Goal: Task Accomplishment & Management: Complete application form

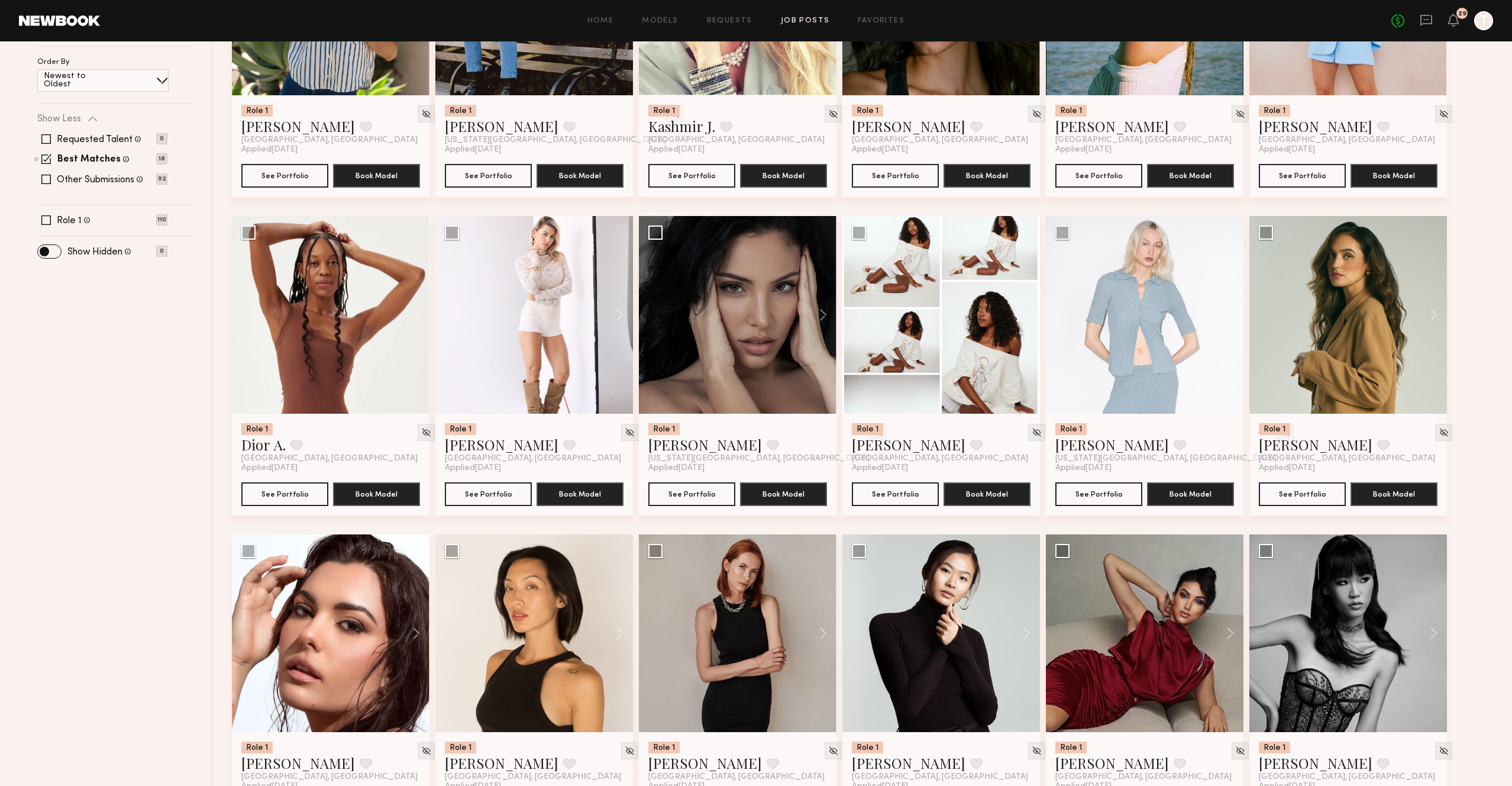
scroll to position [287, 0]
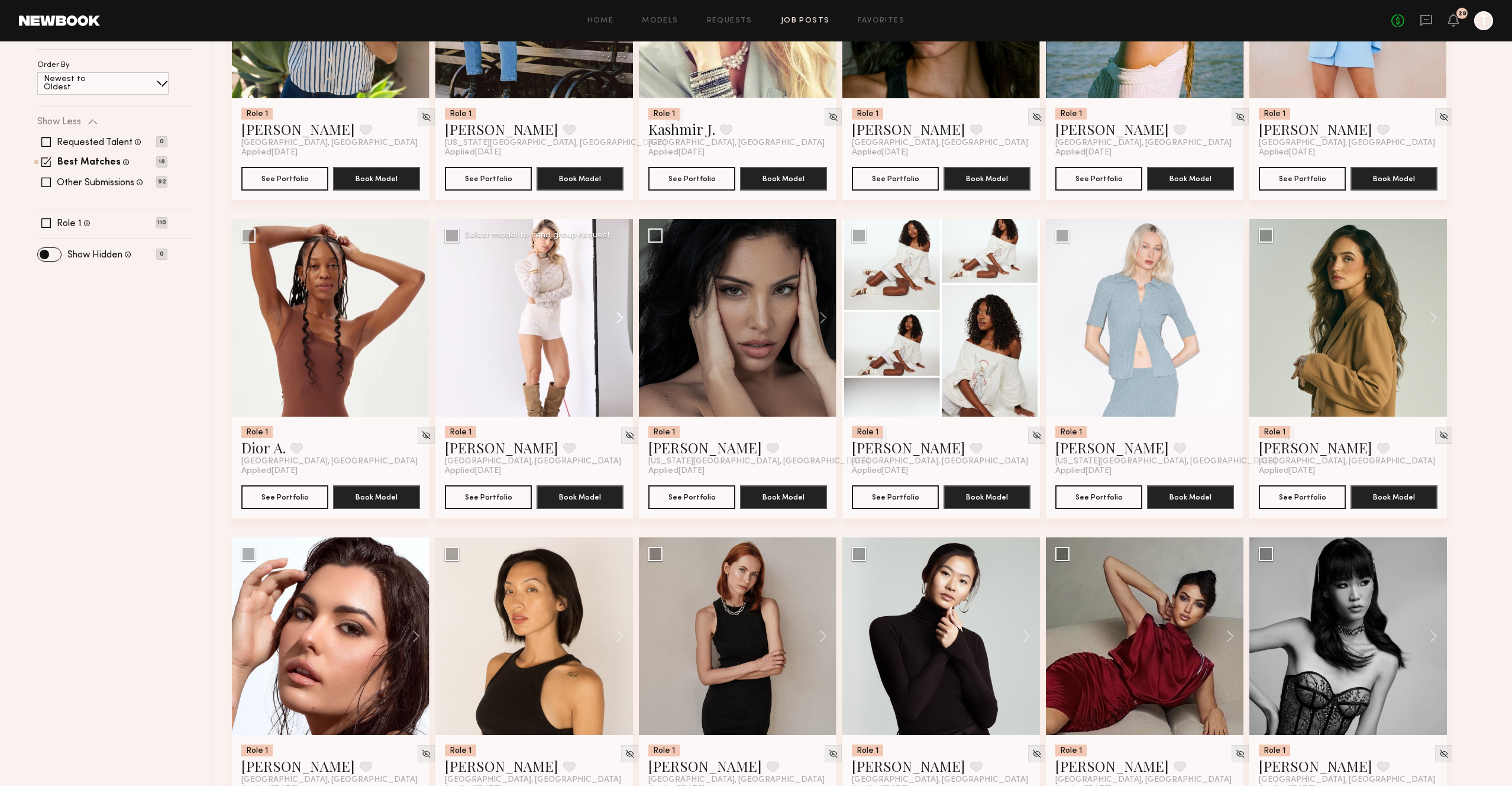
click at [616, 321] on button at bounding box center [614, 318] width 38 height 198
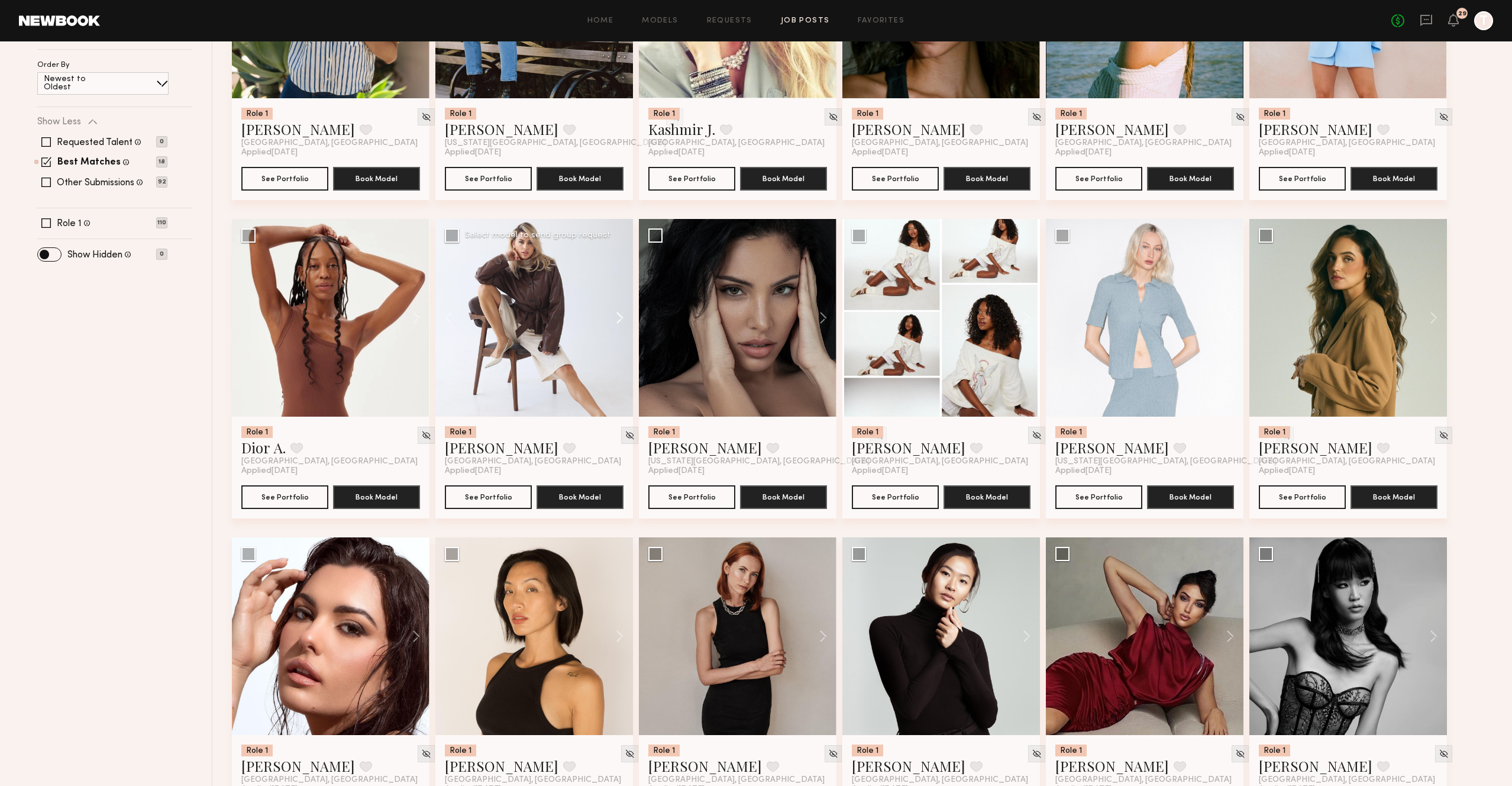
click at [616, 321] on button at bounding box center [614, 318] width 38 height 198
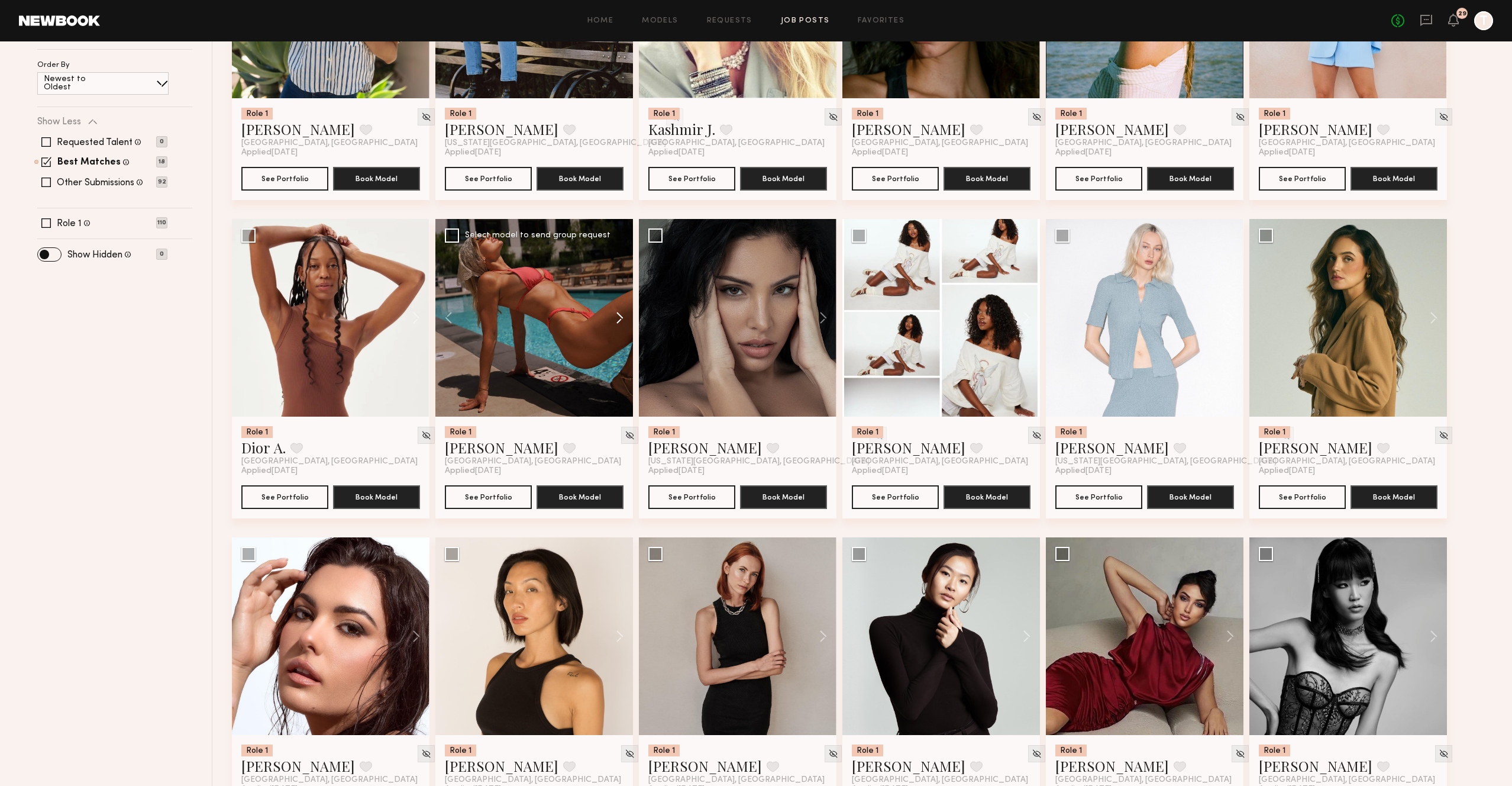
click at [616, 321] on button at bounding box center [614, 318] width 38 height 198
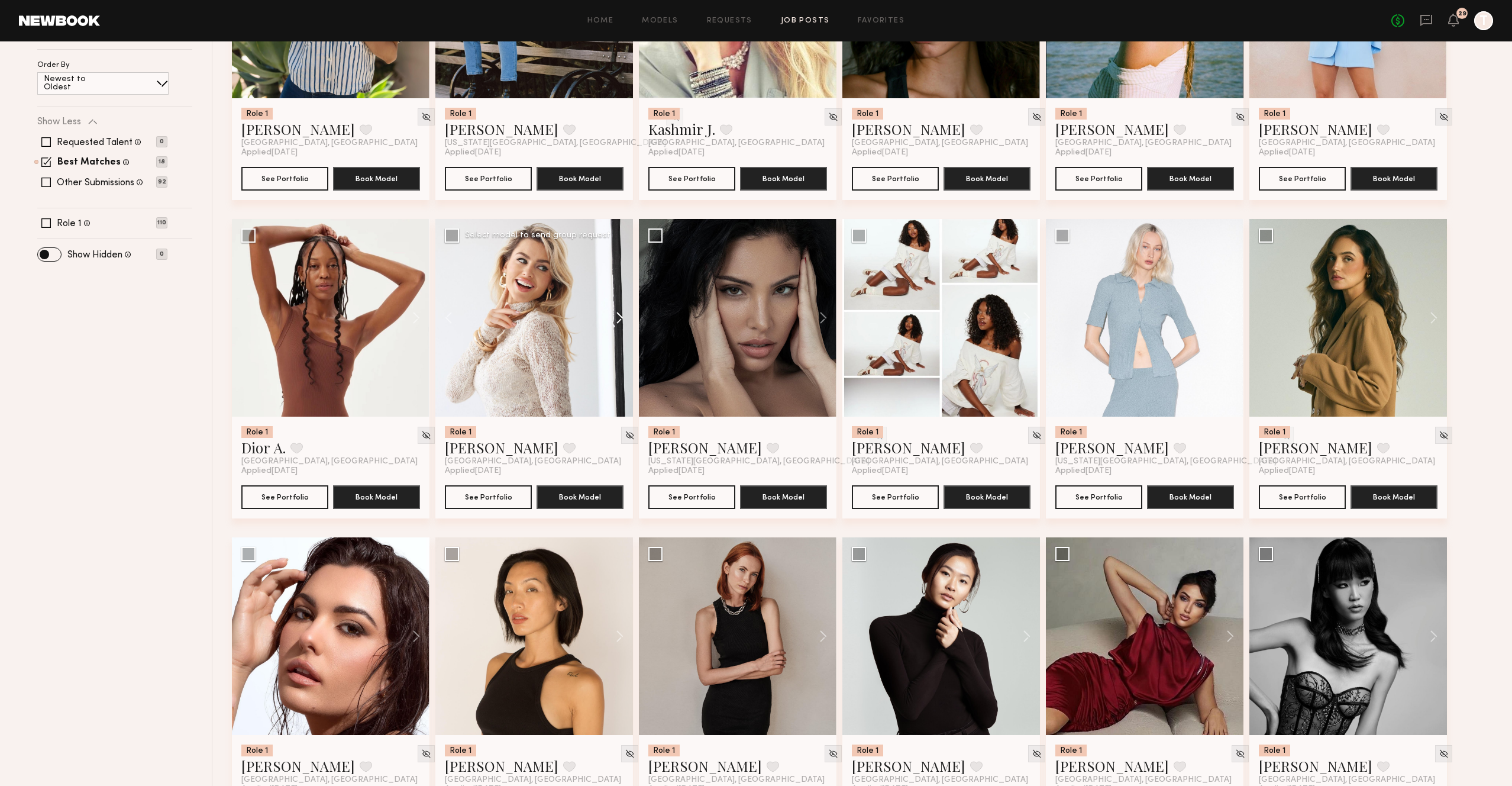
click at [616, 321] on button at bounding box center [614, 318] width 38 height 198
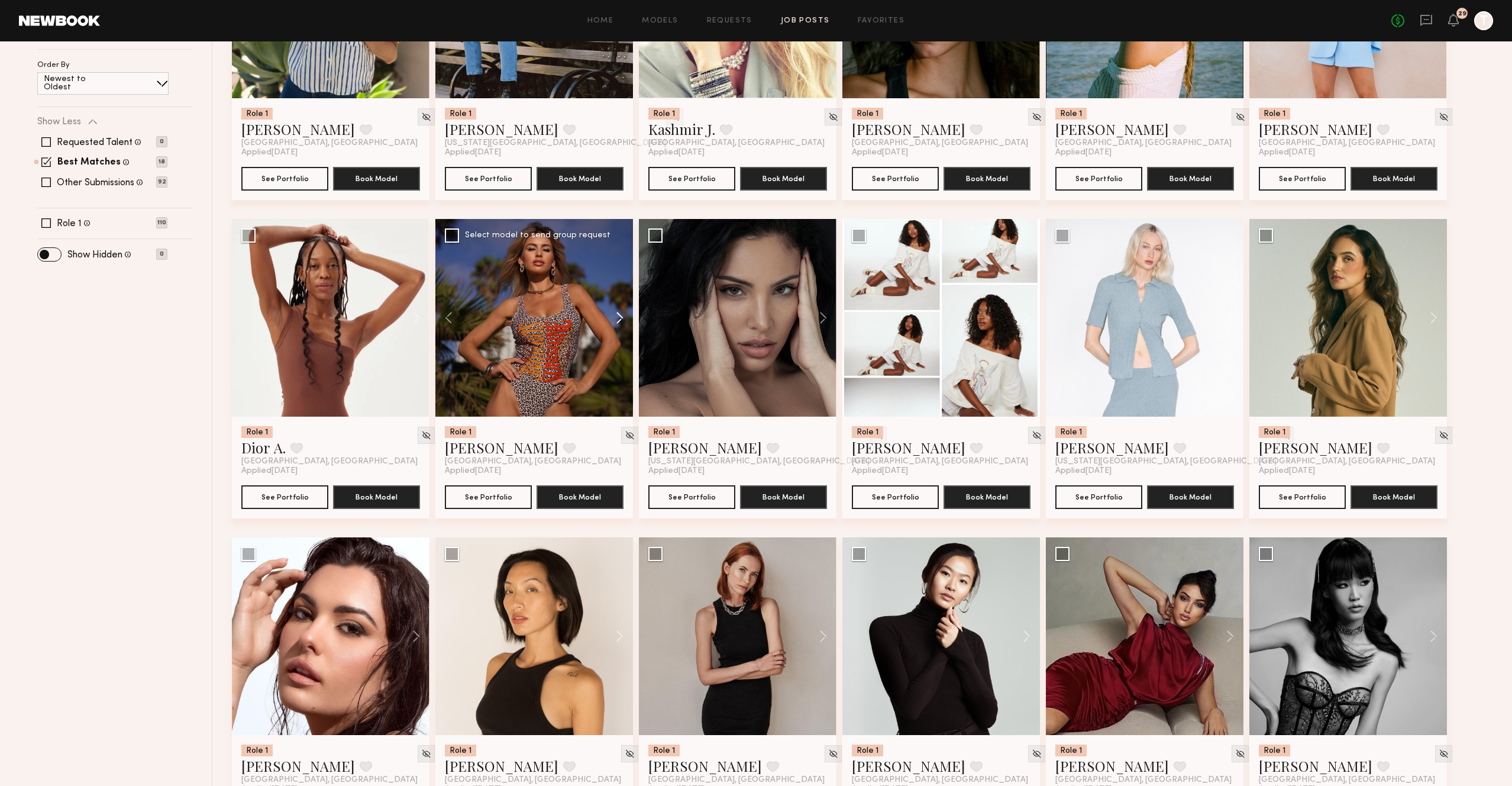
click at [616, 321] on button at bounding box center [614, 318] width 38 height 198
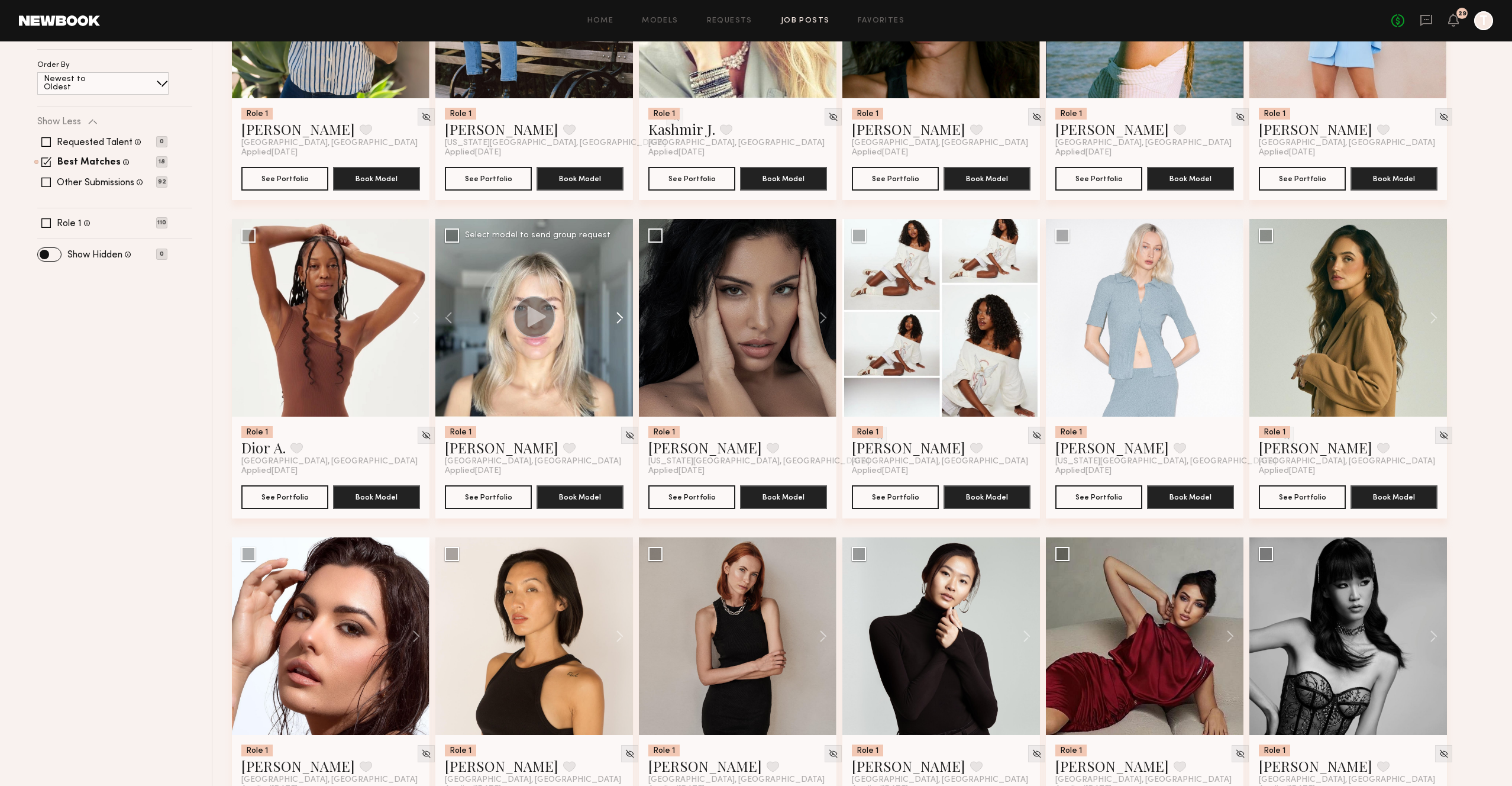
click at [616, 321] on button at bounding box center [614, 318] width 38 height 198
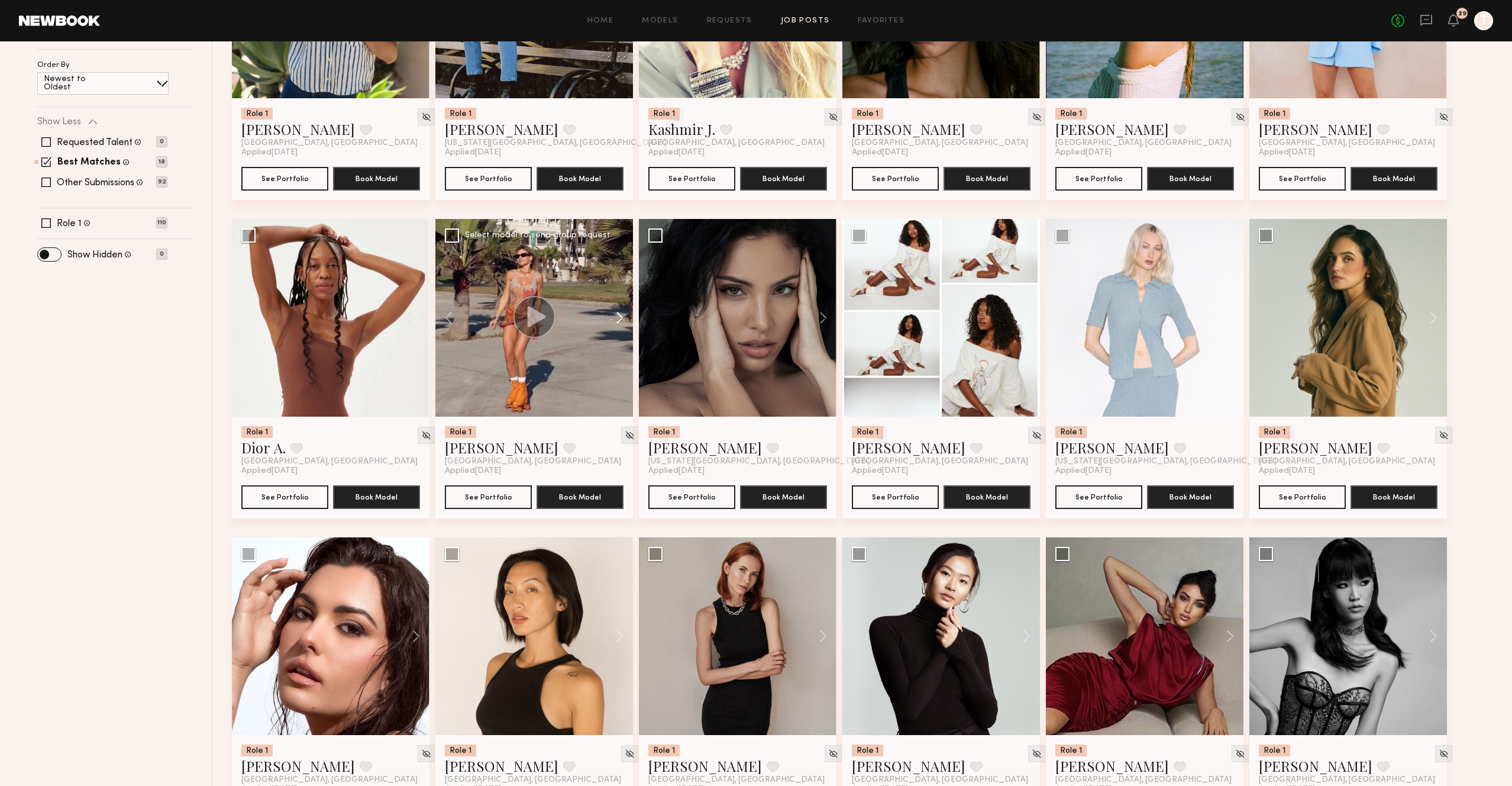
click at [616, 321] on button at bounding box center [614, 318] width 38 height 198
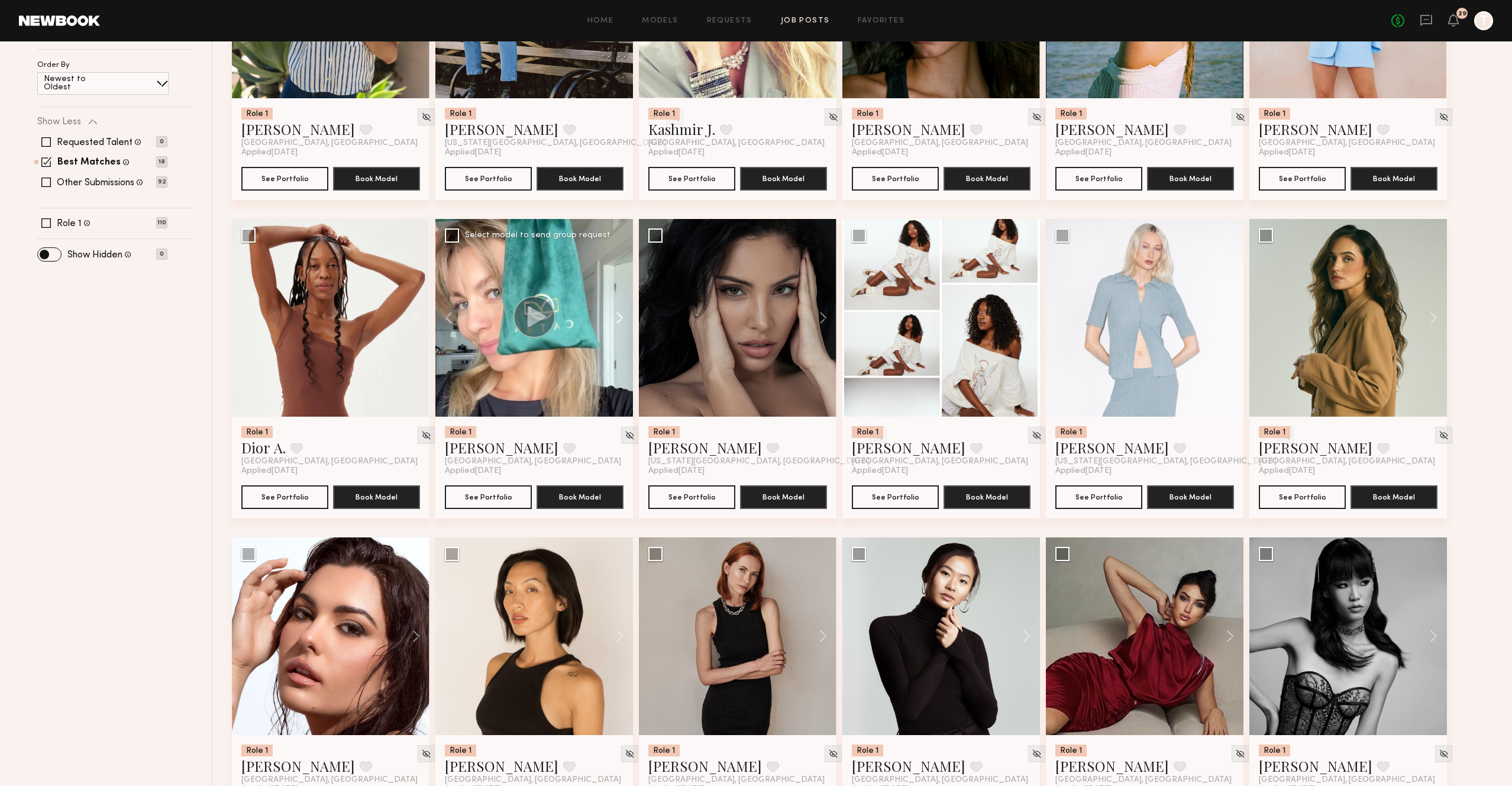
click at [616, 321] on button at bounding box center [614, 318] width 38 height 198
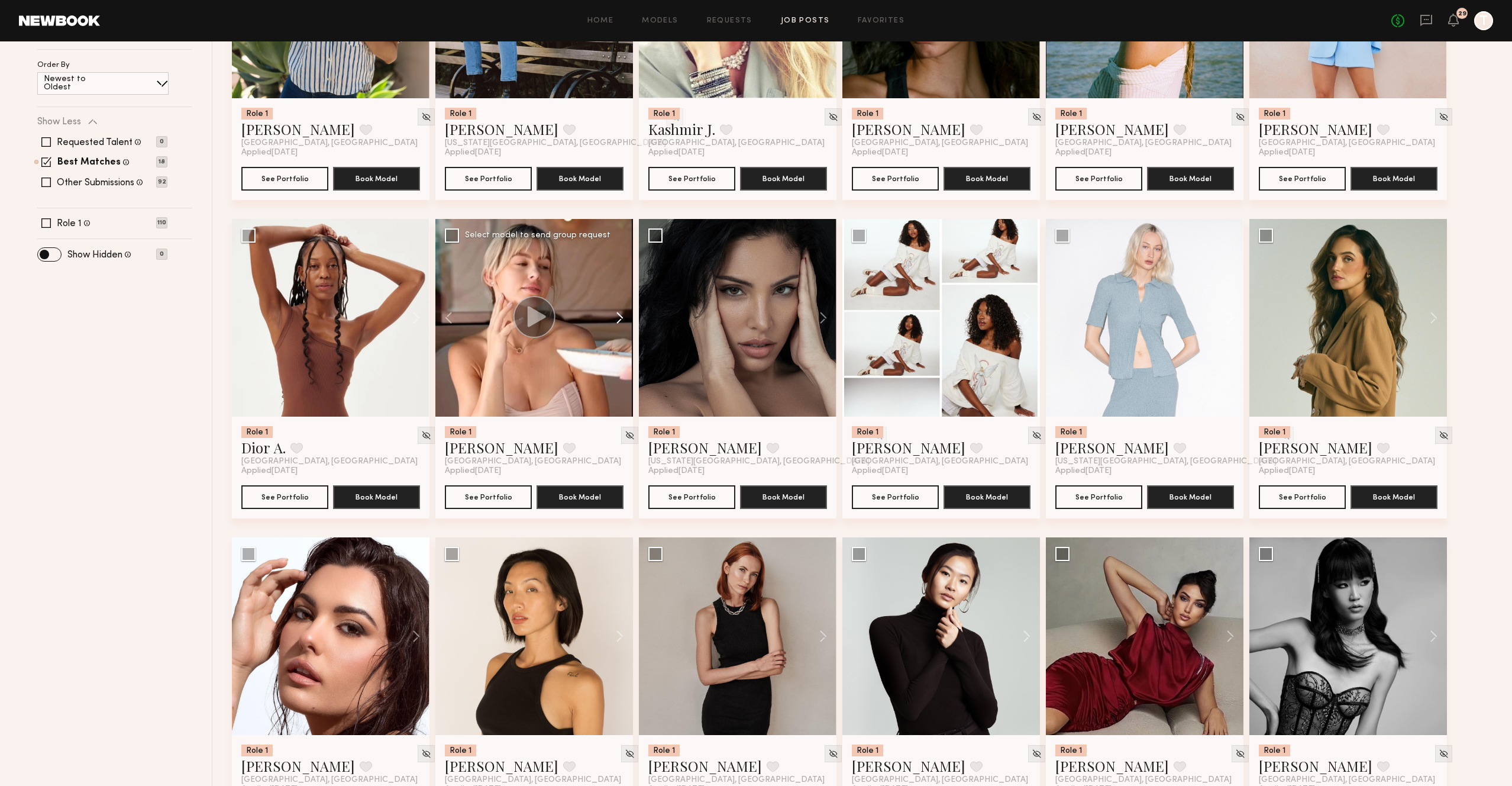
click at [616, 321] on button at bounding box center [614, 318] width 38 height 198
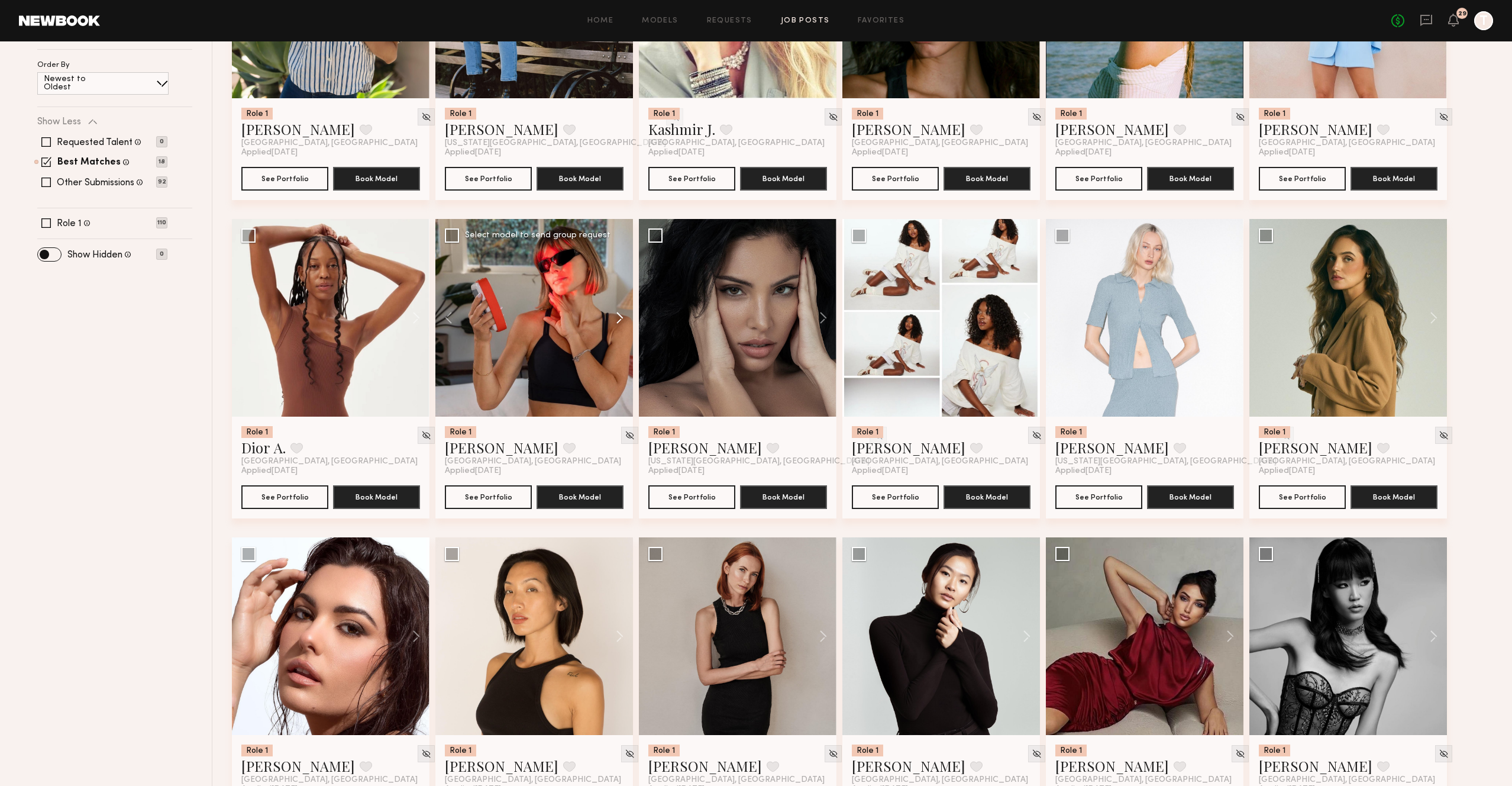
click at [616, 321] on button at bounding box center [614, 318] width 38 height 198
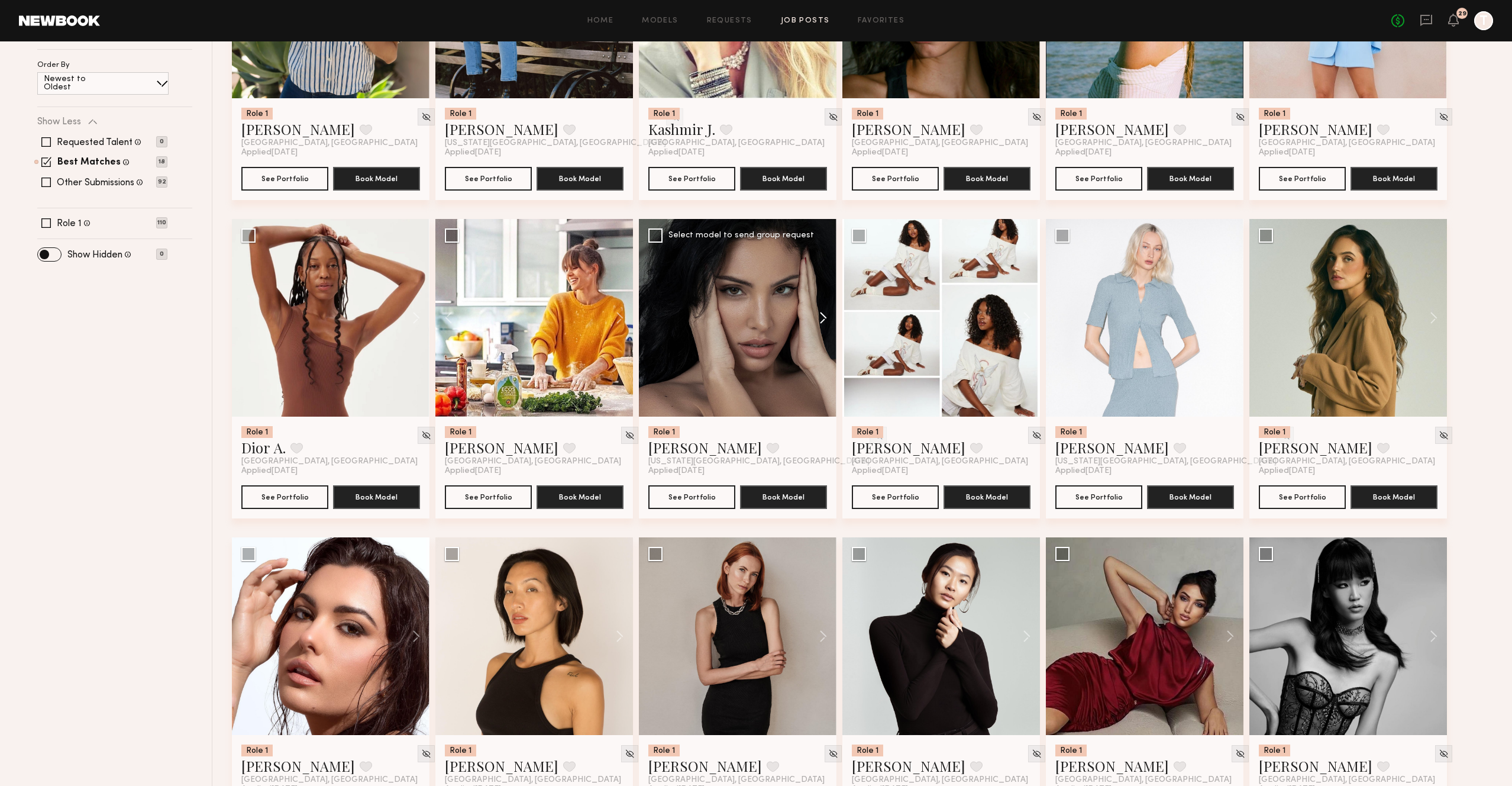
click at [821, 323] on button at bounding box center [817, 318] width 38 height 198
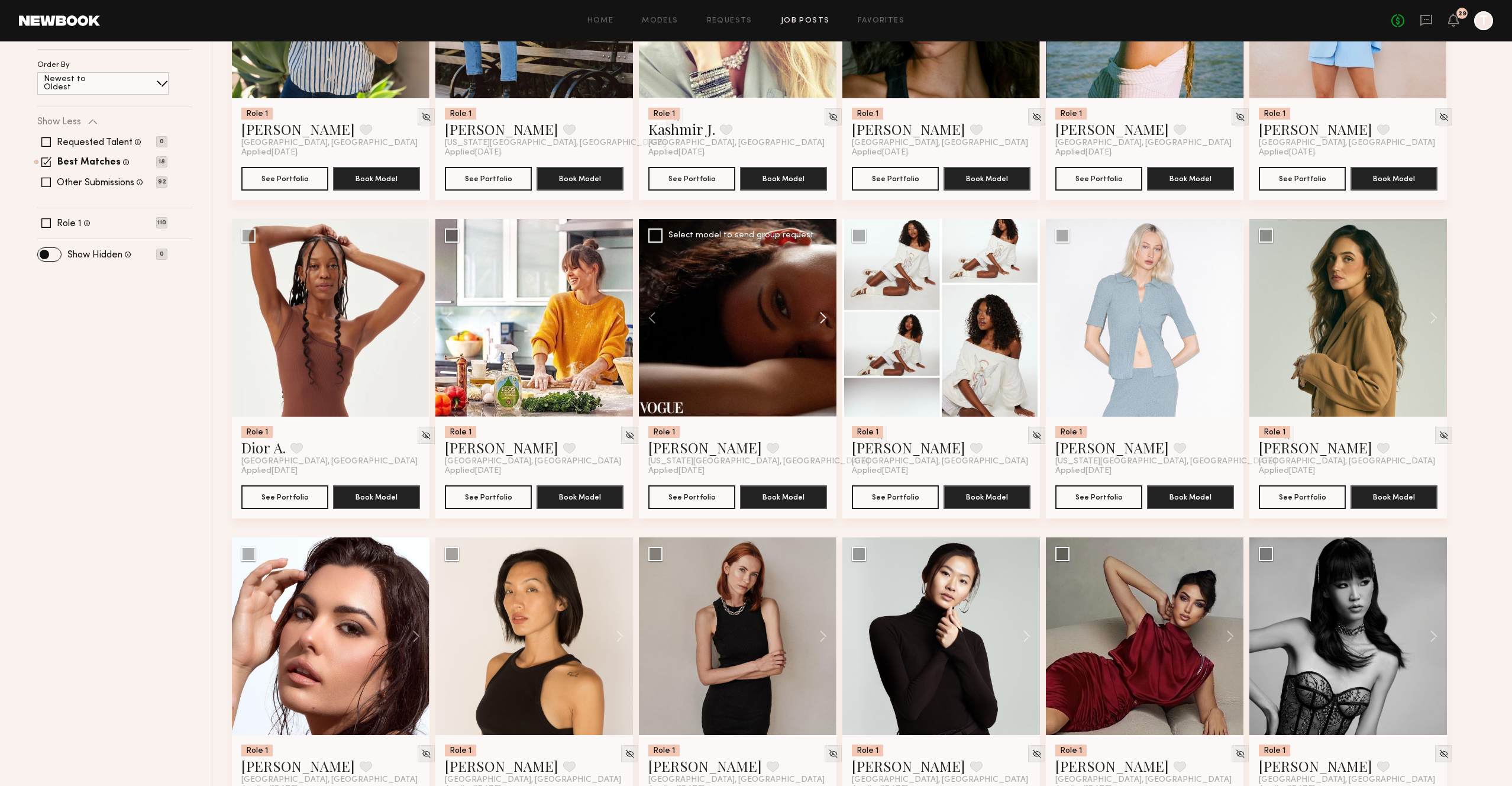
click at [821, 323] on button at bounding box center [817, 318] width 38 height 198
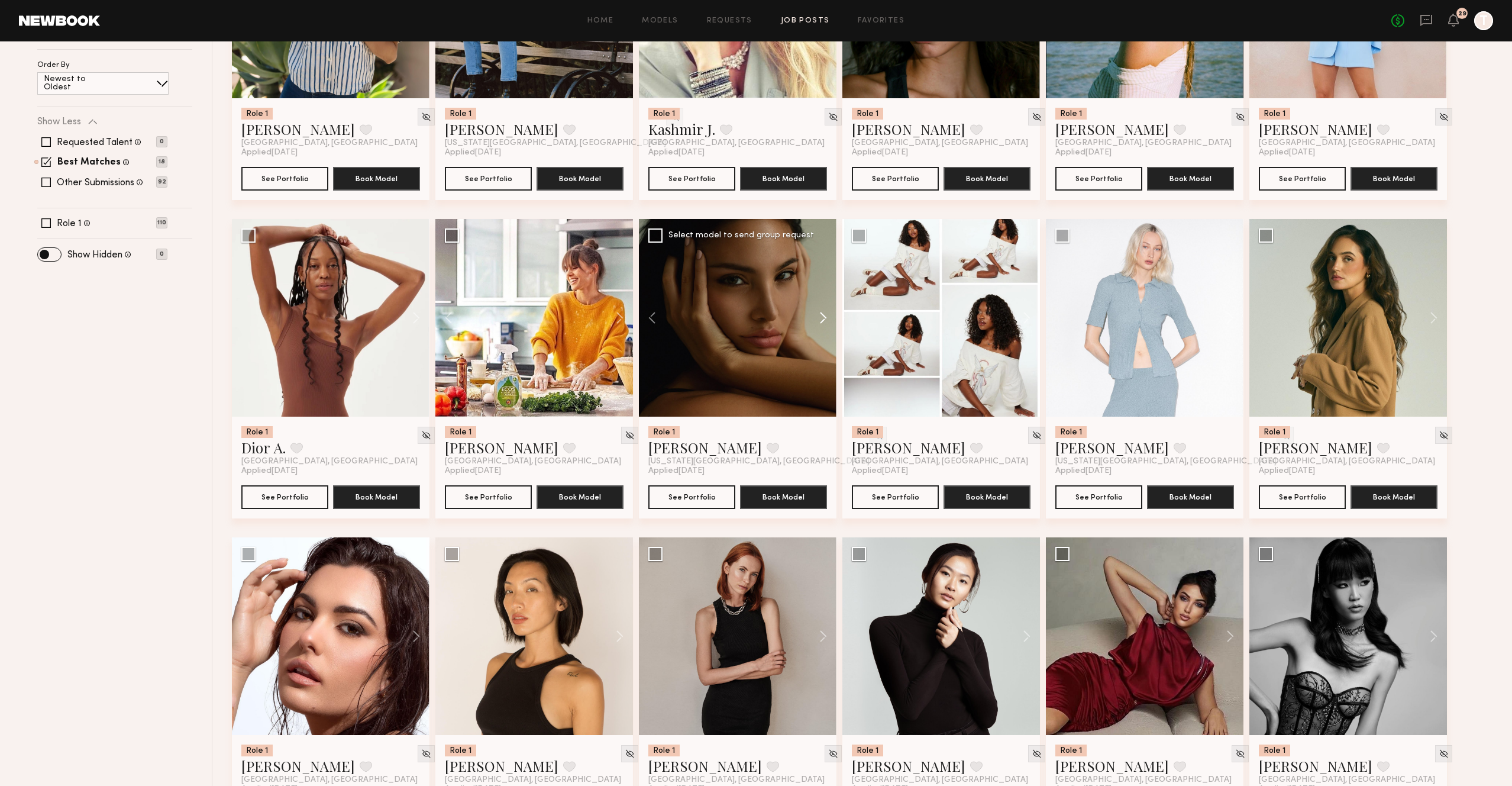
click at [821, 323] on button at bounding box center [817, 318] width 38 height 198
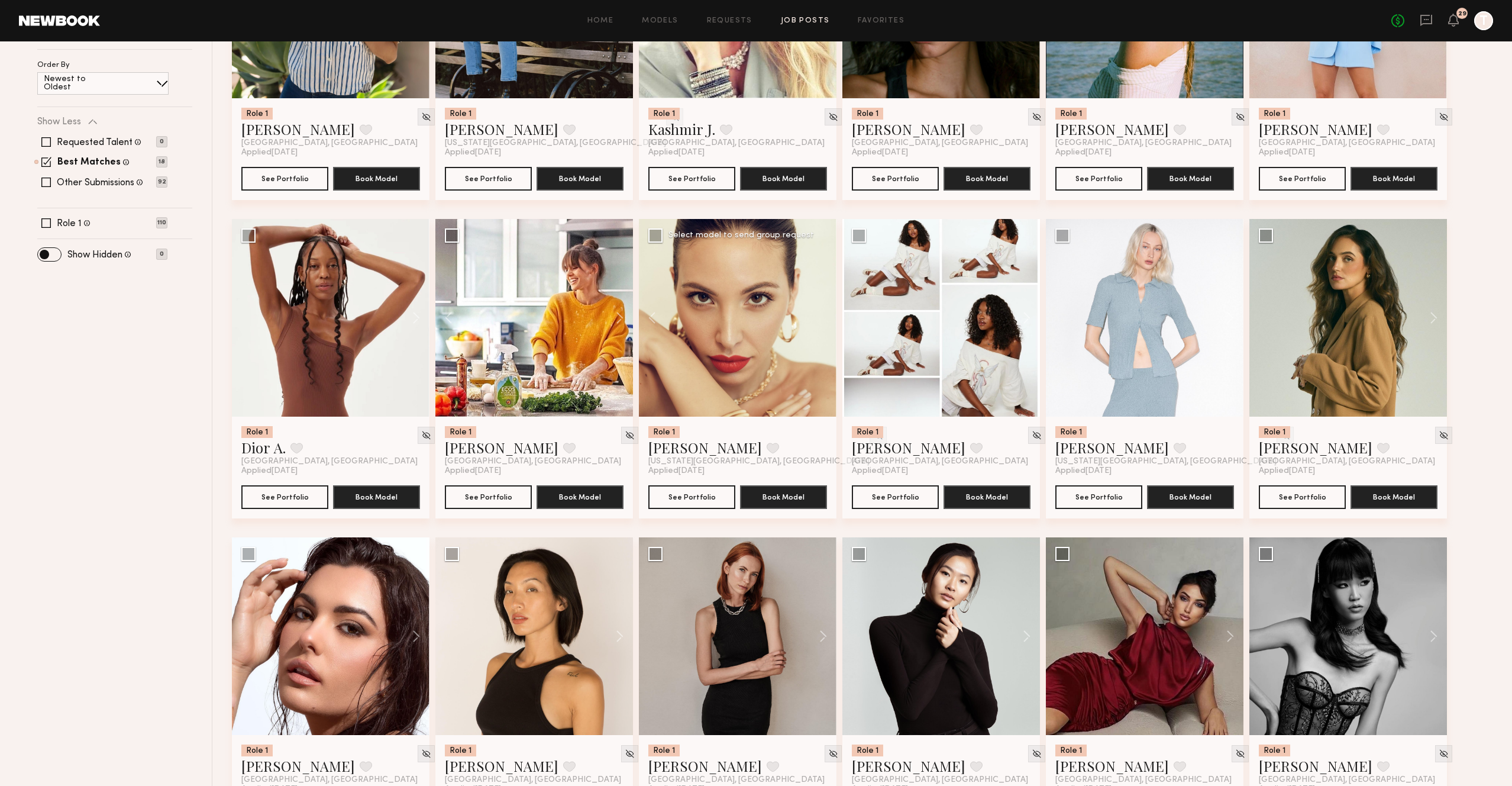
click at [821, 323] on div at bounding box center [738, 318] width 198 height 198
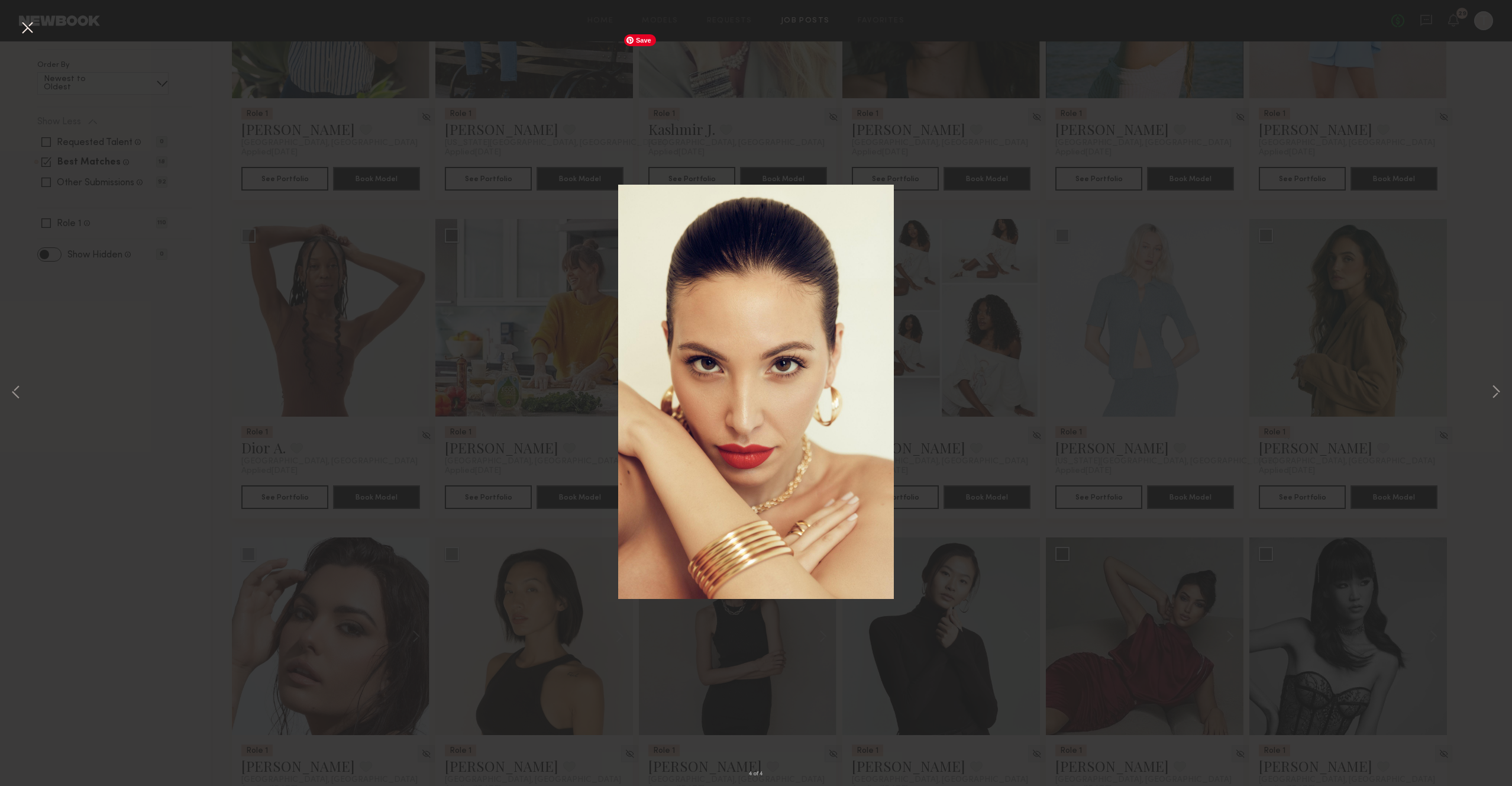
click at [1023, 327] on div "4 of 4" at bounding box center [756, 393] width 1512 height 786
click at [35, 28] on button at bounding box center [27, 28] width 19 height 21
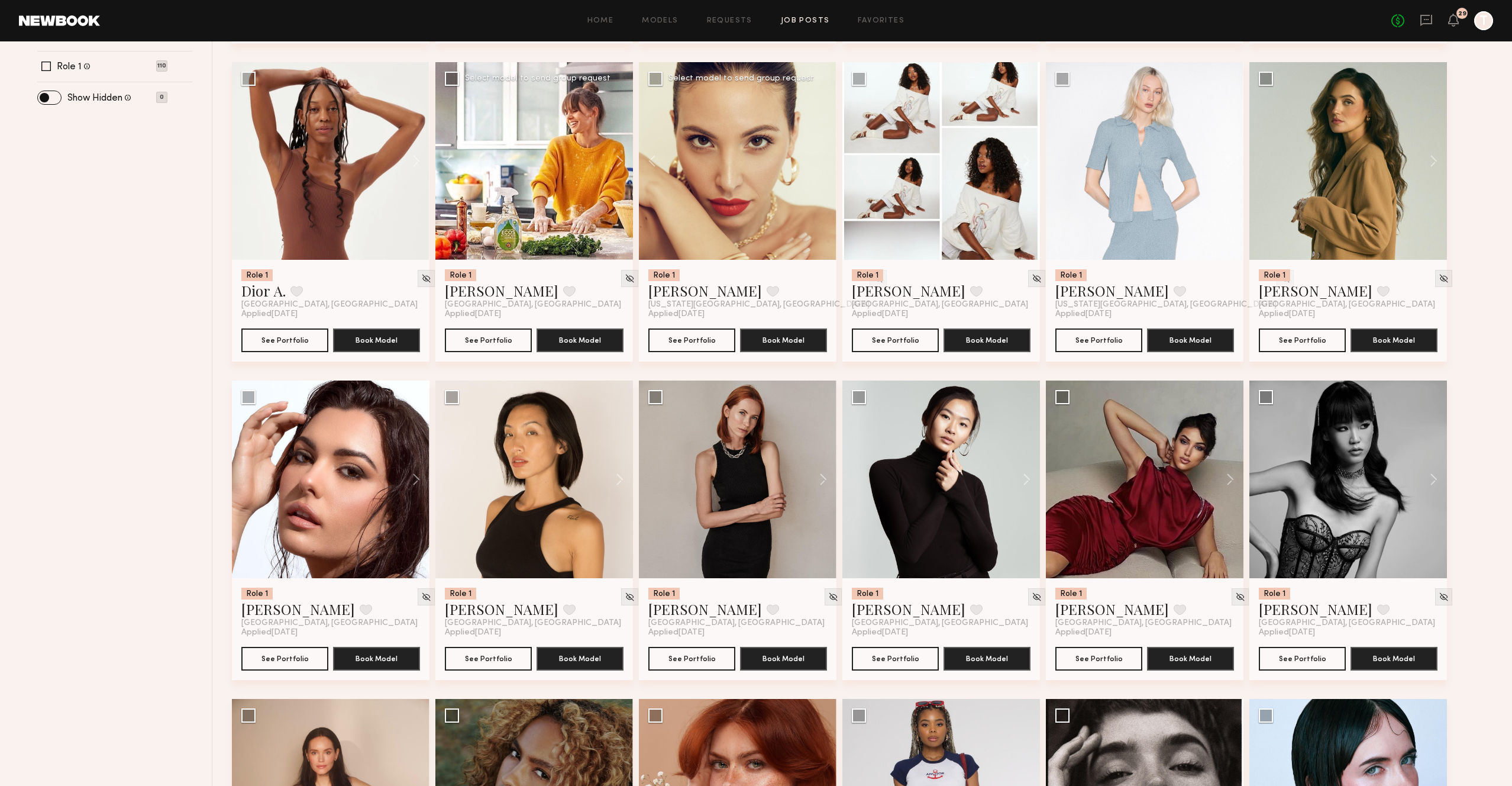
scroll to position [444, 0]
click at [1230, 484] on button at bounding box center [1224, 480] width 38 height 198
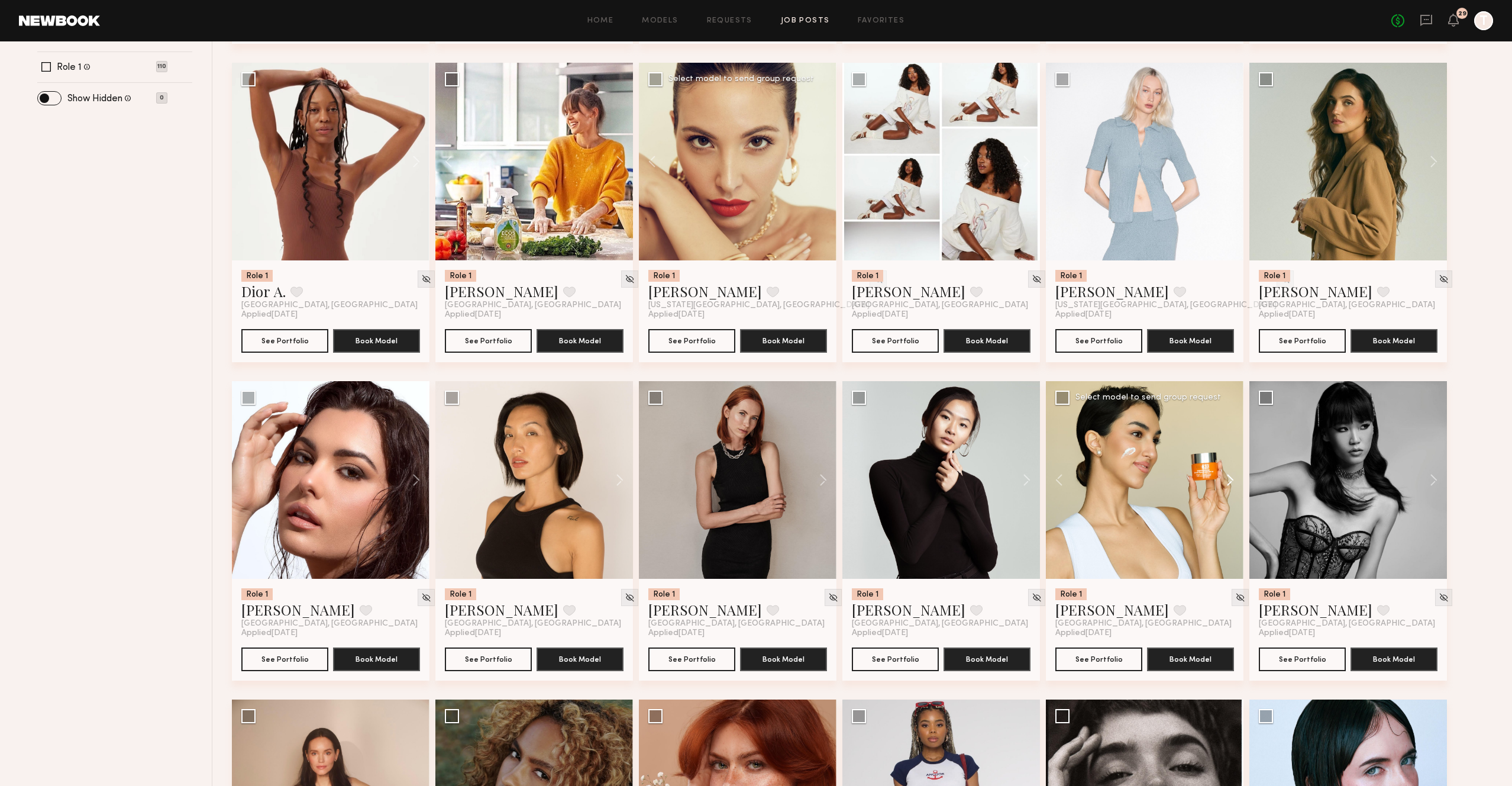
click at [1230, 484] on button at bounding box center [1224, 480] width 38 height 198
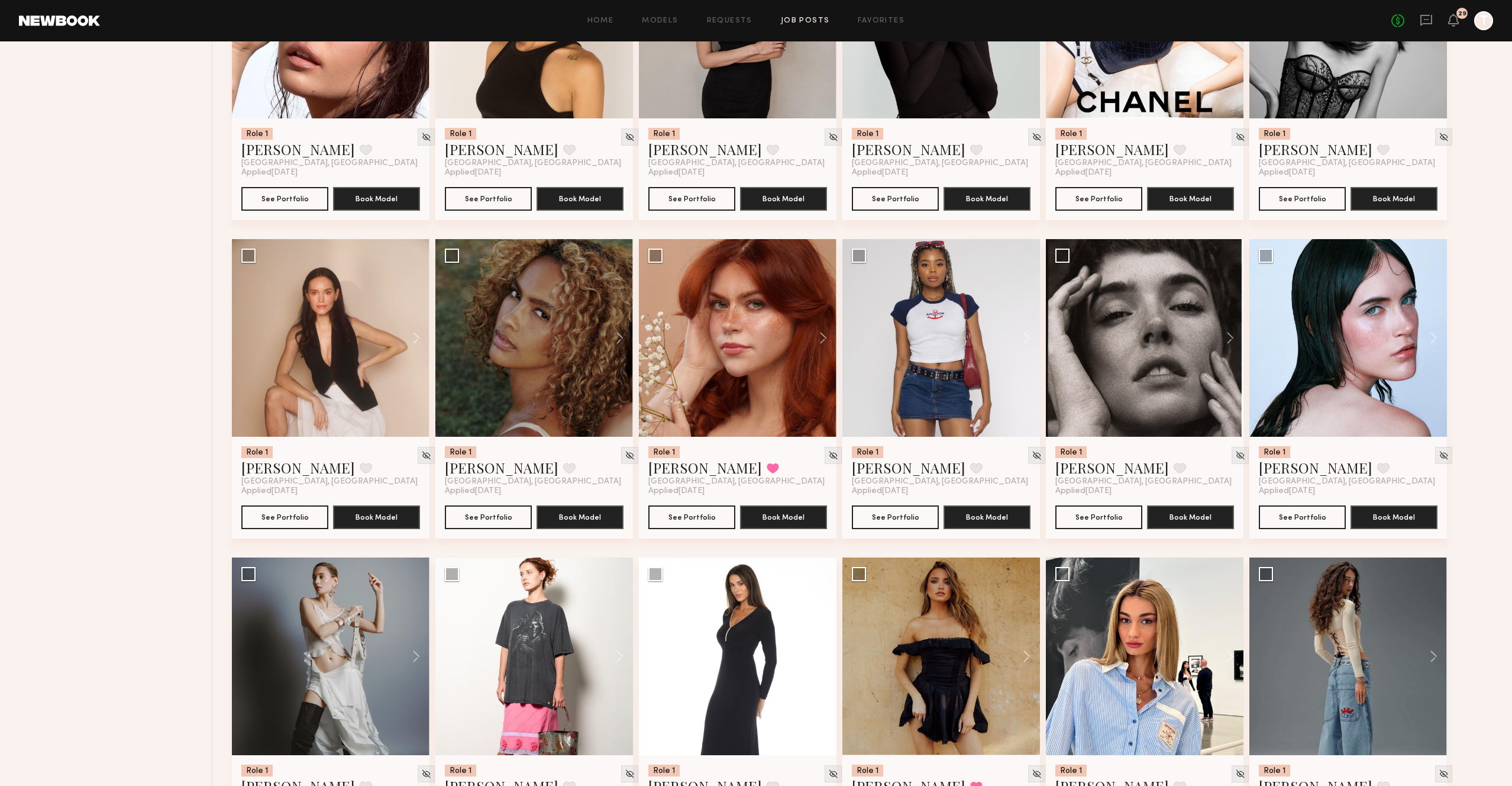
scroll to position [1002, 0]
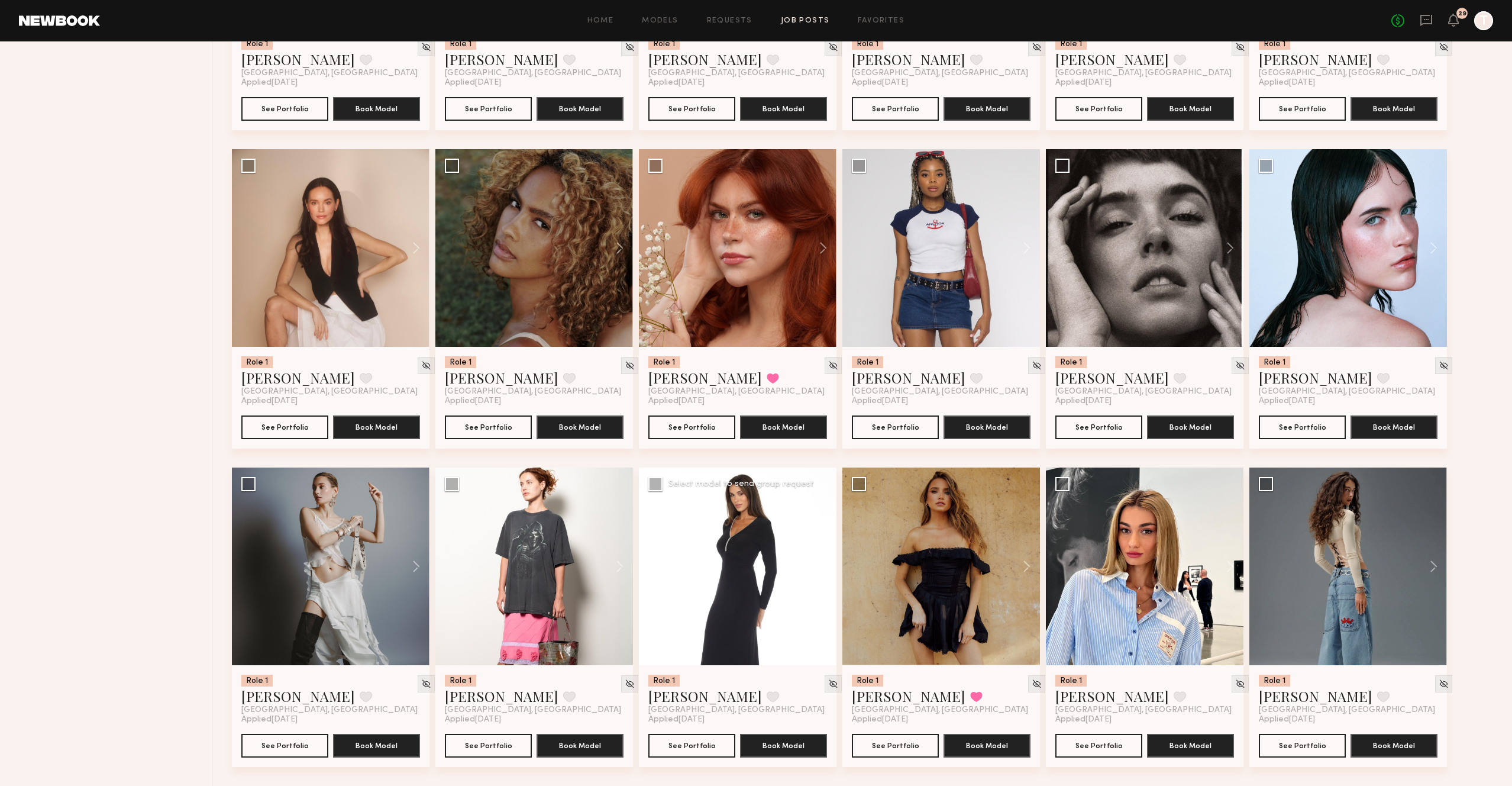
click at [827, 564] on button at bounding box center [817, 567] width 38 height 198
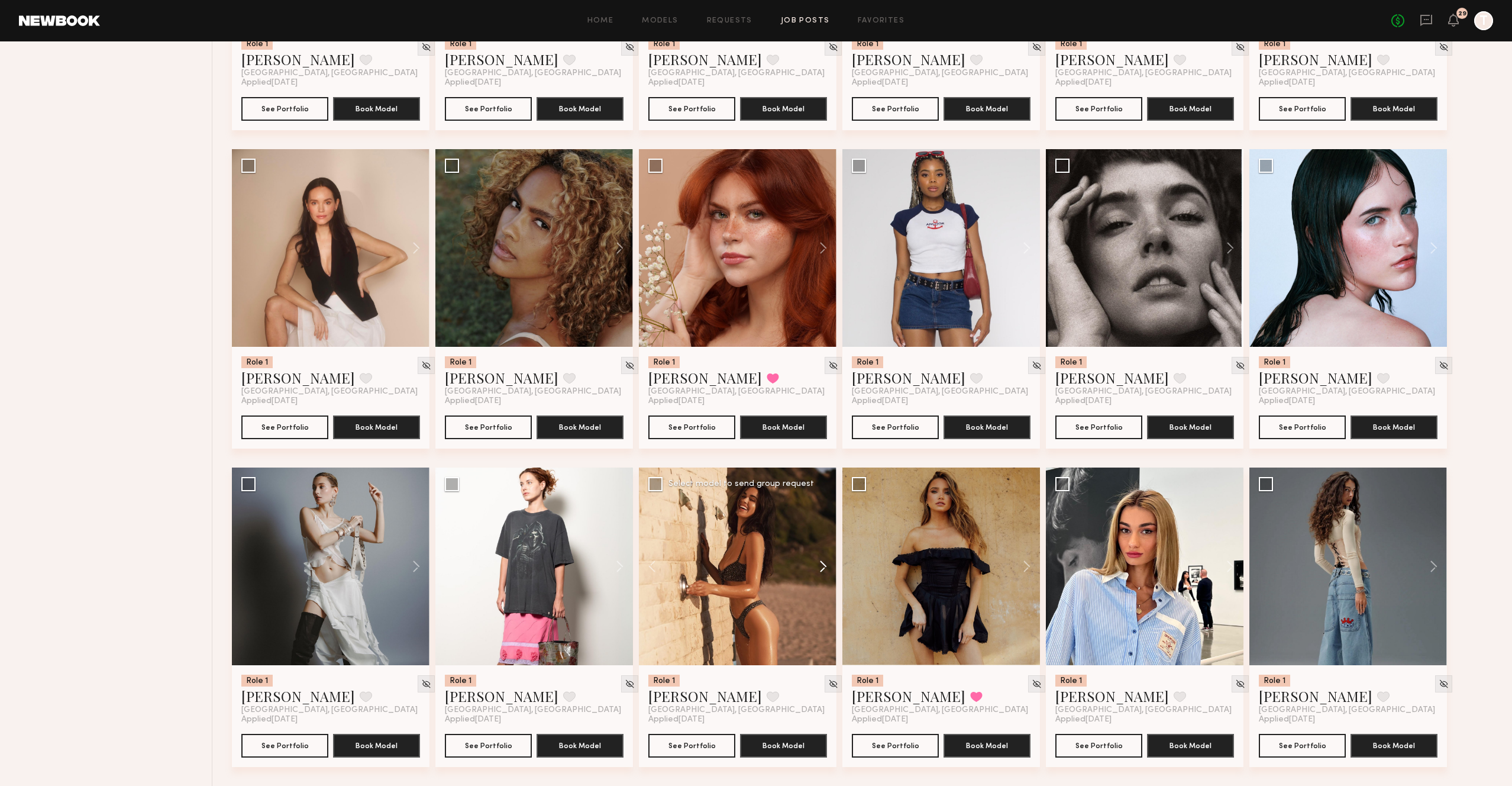
click at [827, 564] on button at bounding box center [817, 567] width 38 height 198
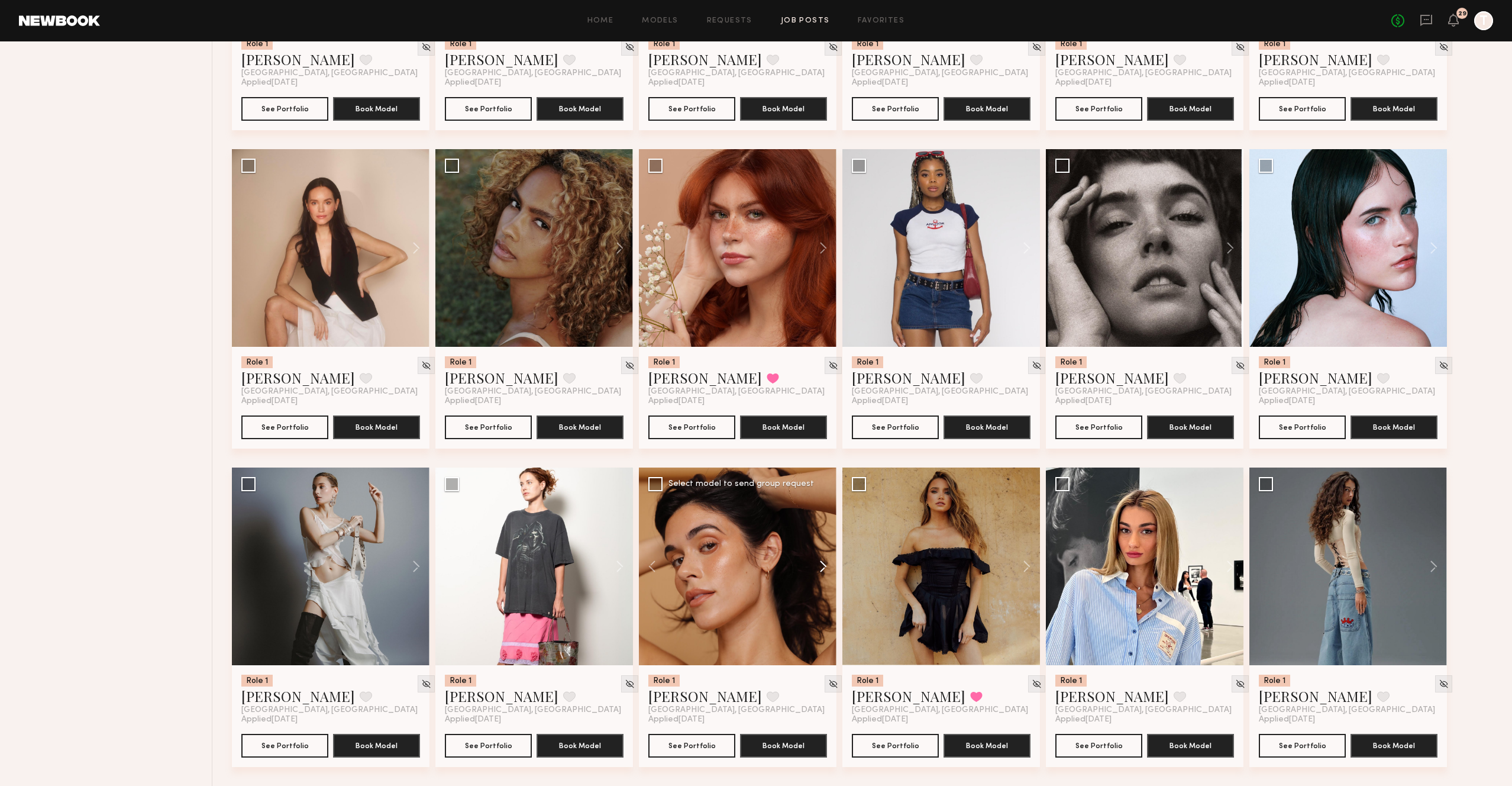
click at [827, 564] on button at bounding box center [817, 567] width 38 height 198
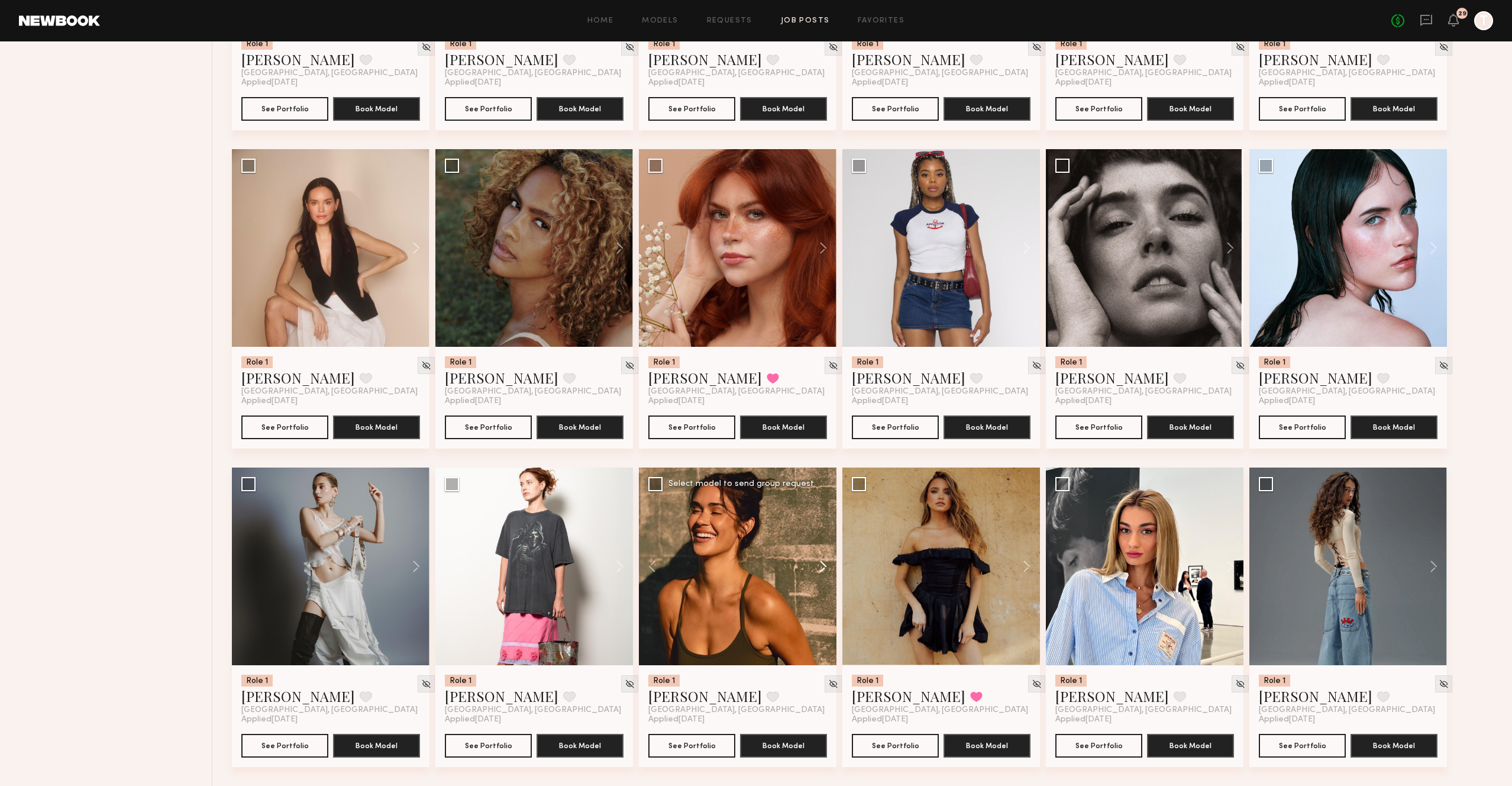
click at [827, 564] on button at bounding box center [817, 567] width 38 height 198
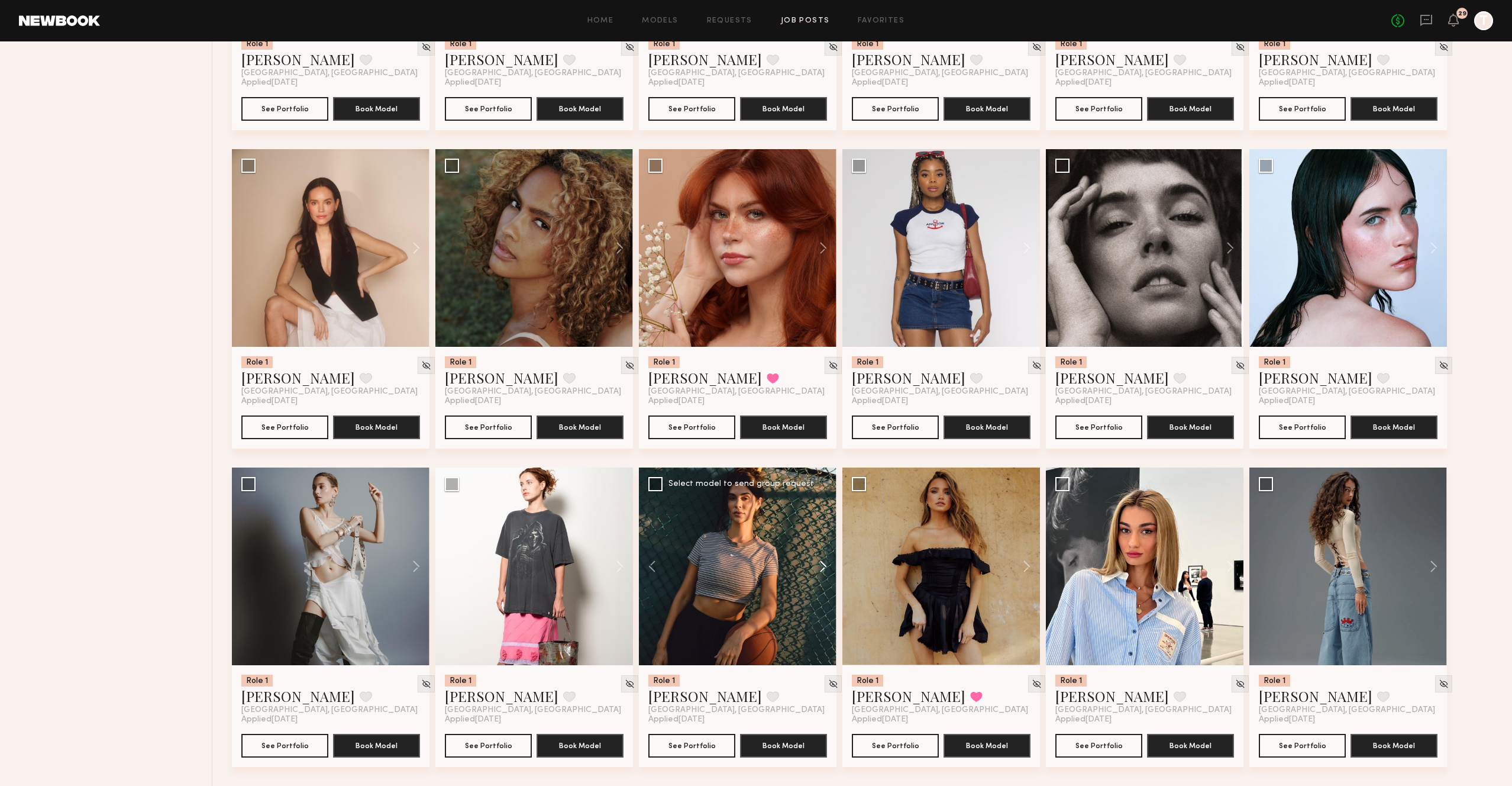
click at [827, 564] on button at bounding box center [817, 567] width 38 height 198
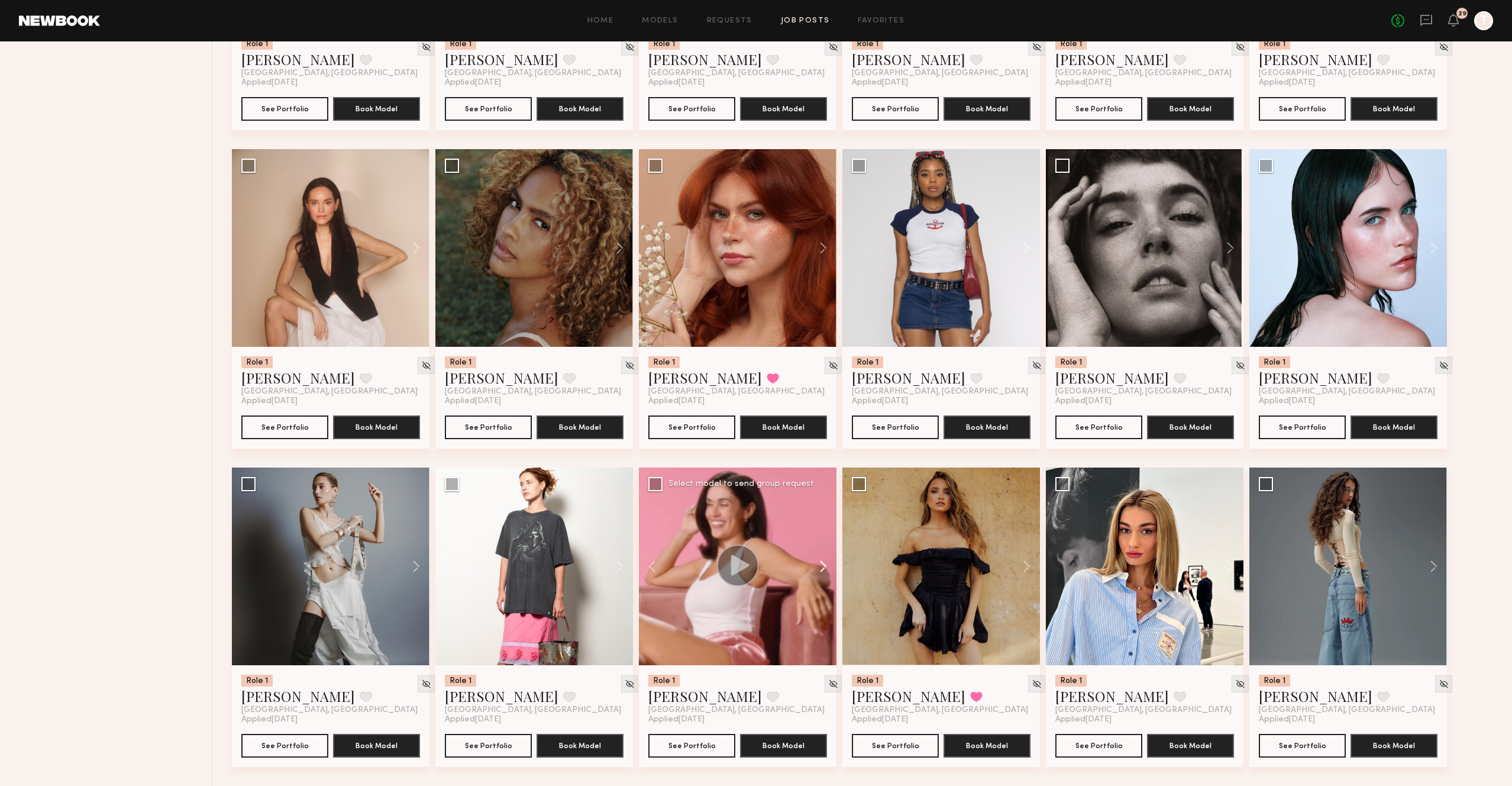
click at [827, 564] on button at bounding box center [817, 567] width 38 height 198
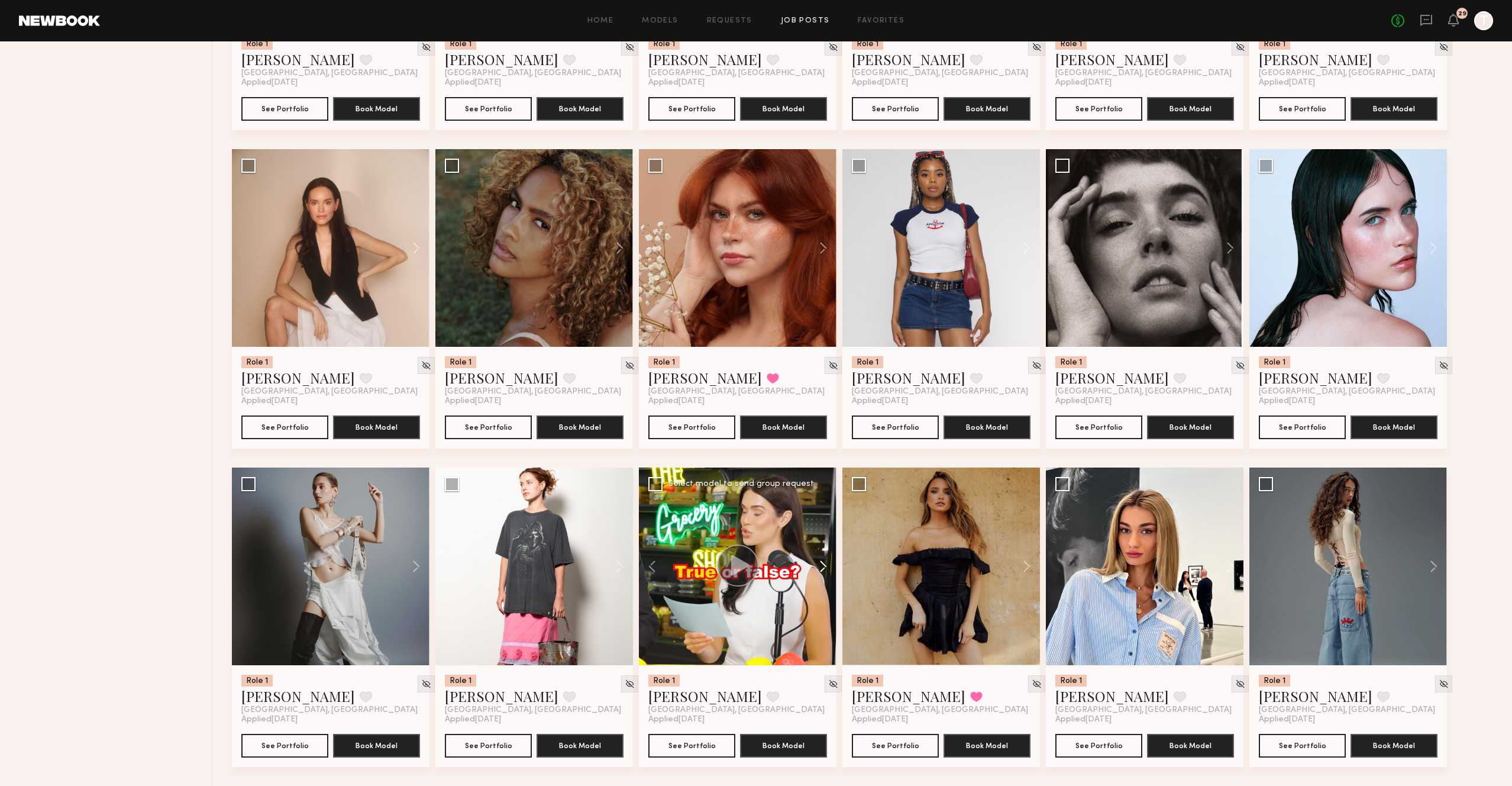
click at [827, 564] on button at bounding box center [817, 567] width 38 height 198
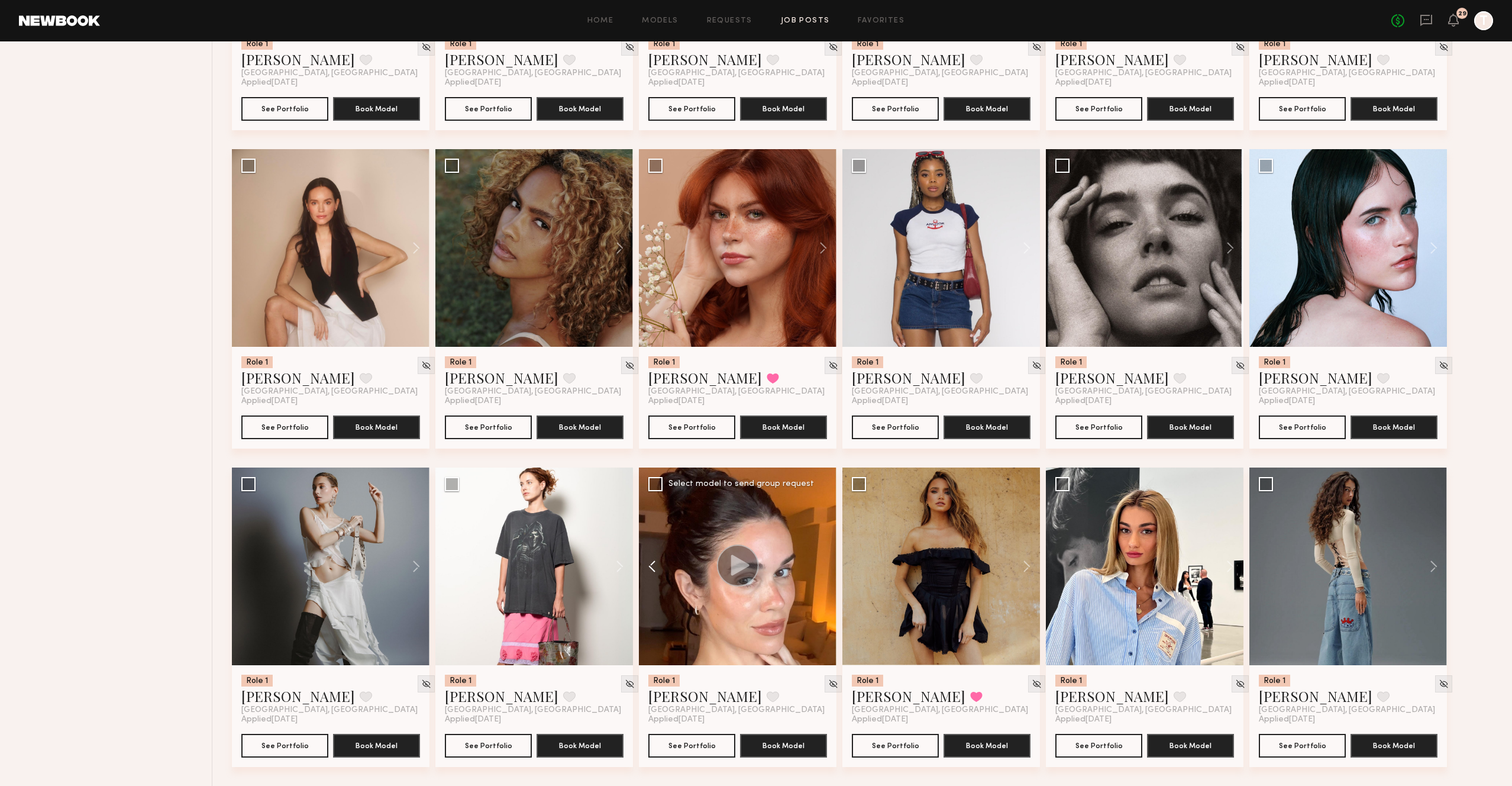
click at [656, 563] on button at bounding box center [658, 567] width 38 height 198
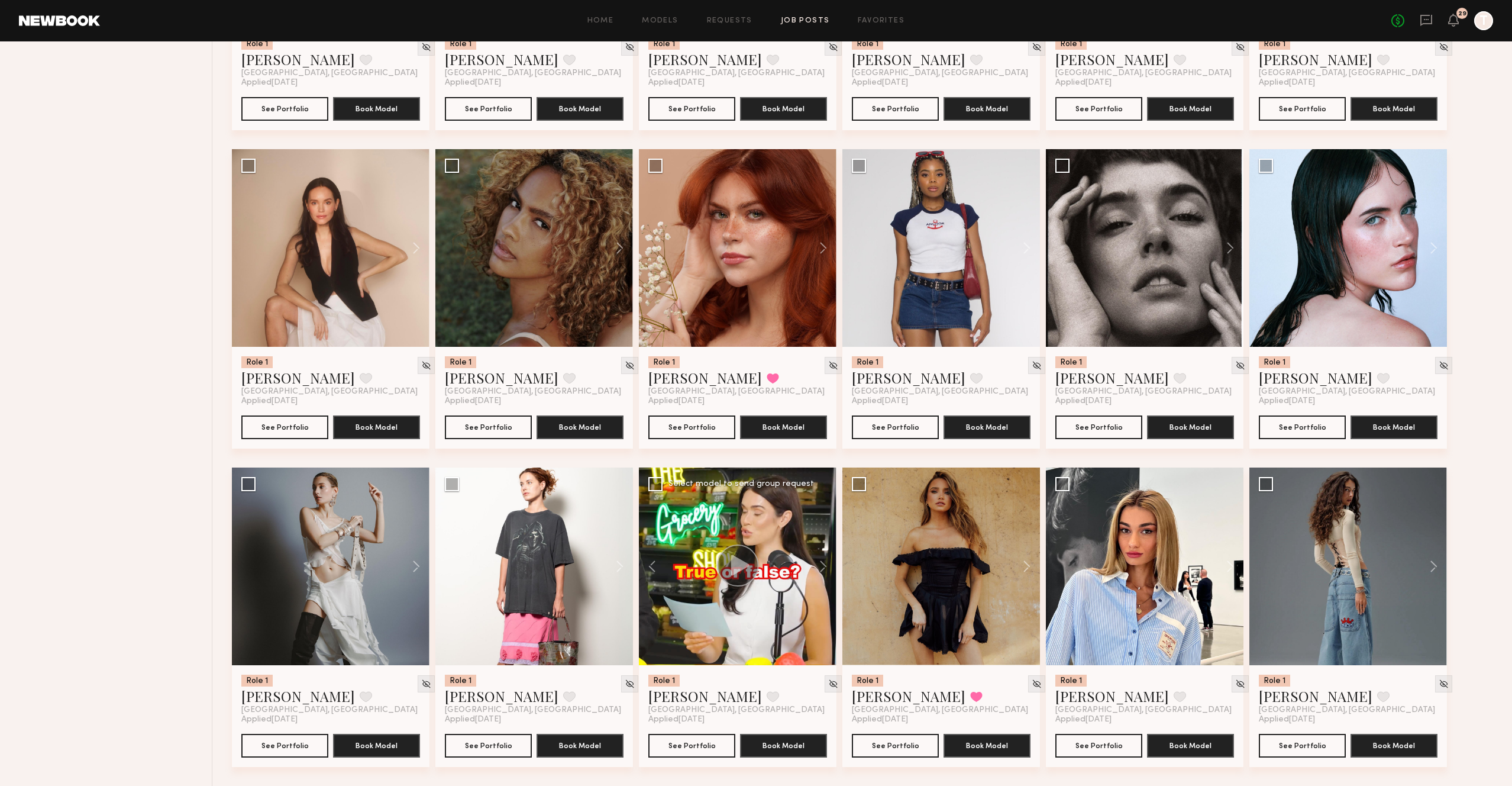
click at [738, 565] on icon at bounding box center [740, 565] width 19 height 21
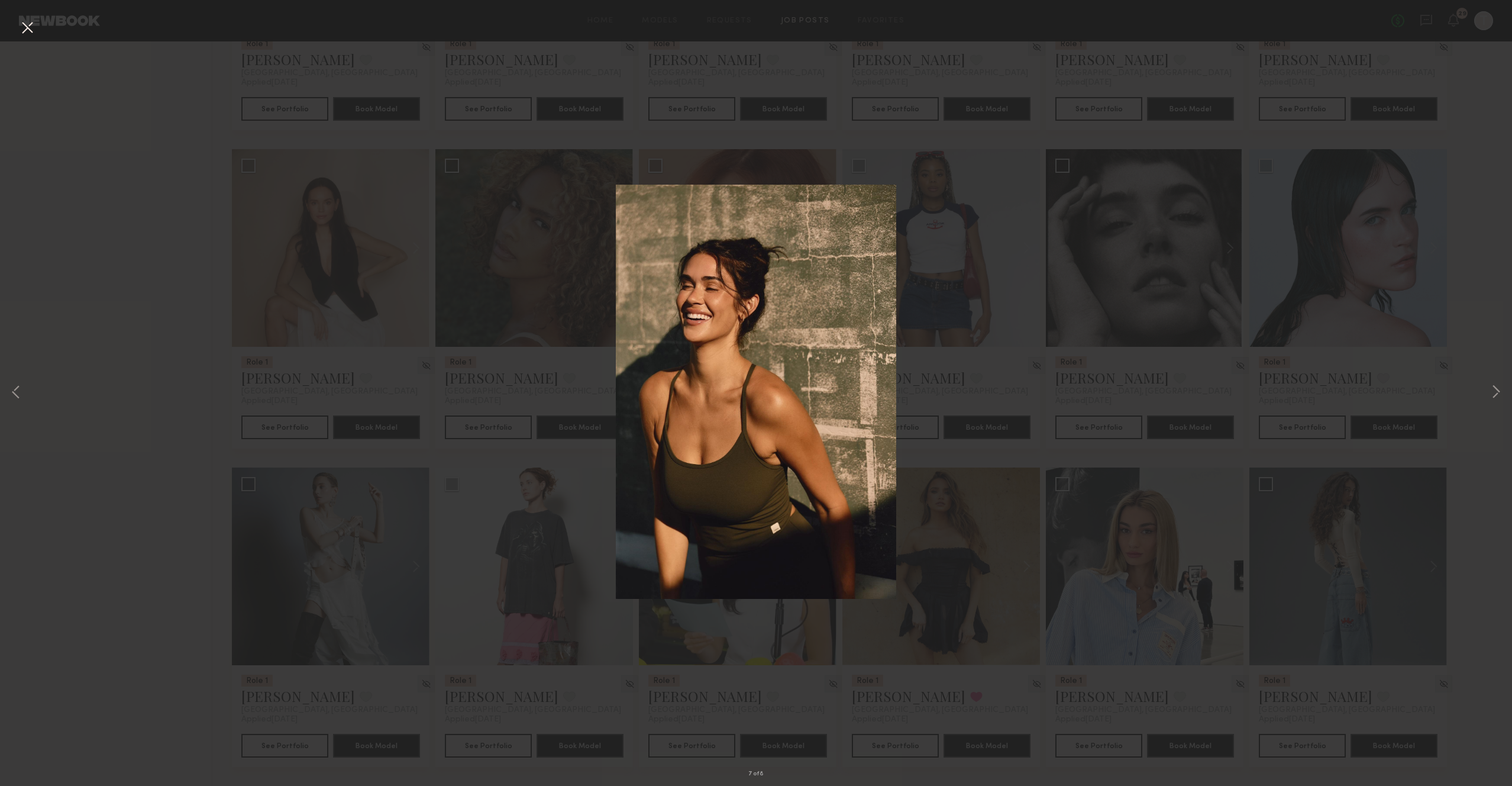
click at [742, 628] on div "7 of 8" at bounding box center [756, 393] width 1512 height 786
click at [28, 28] on button at bounding box center [27, 28] width 19 height 21
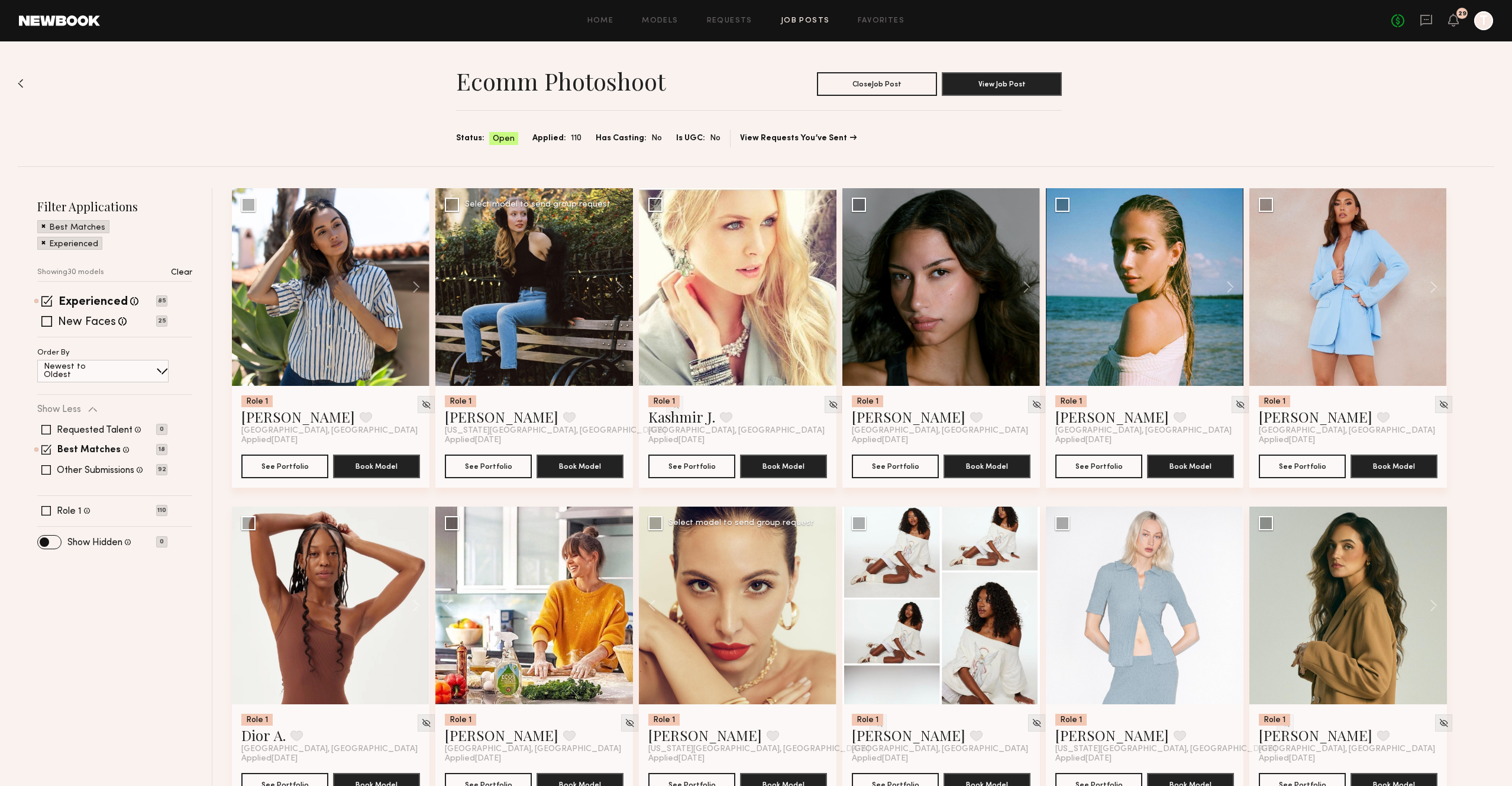
scroll to position [1, 0]
click at [49, 468] on span at bounding box center [46, 470] width 10 height 10
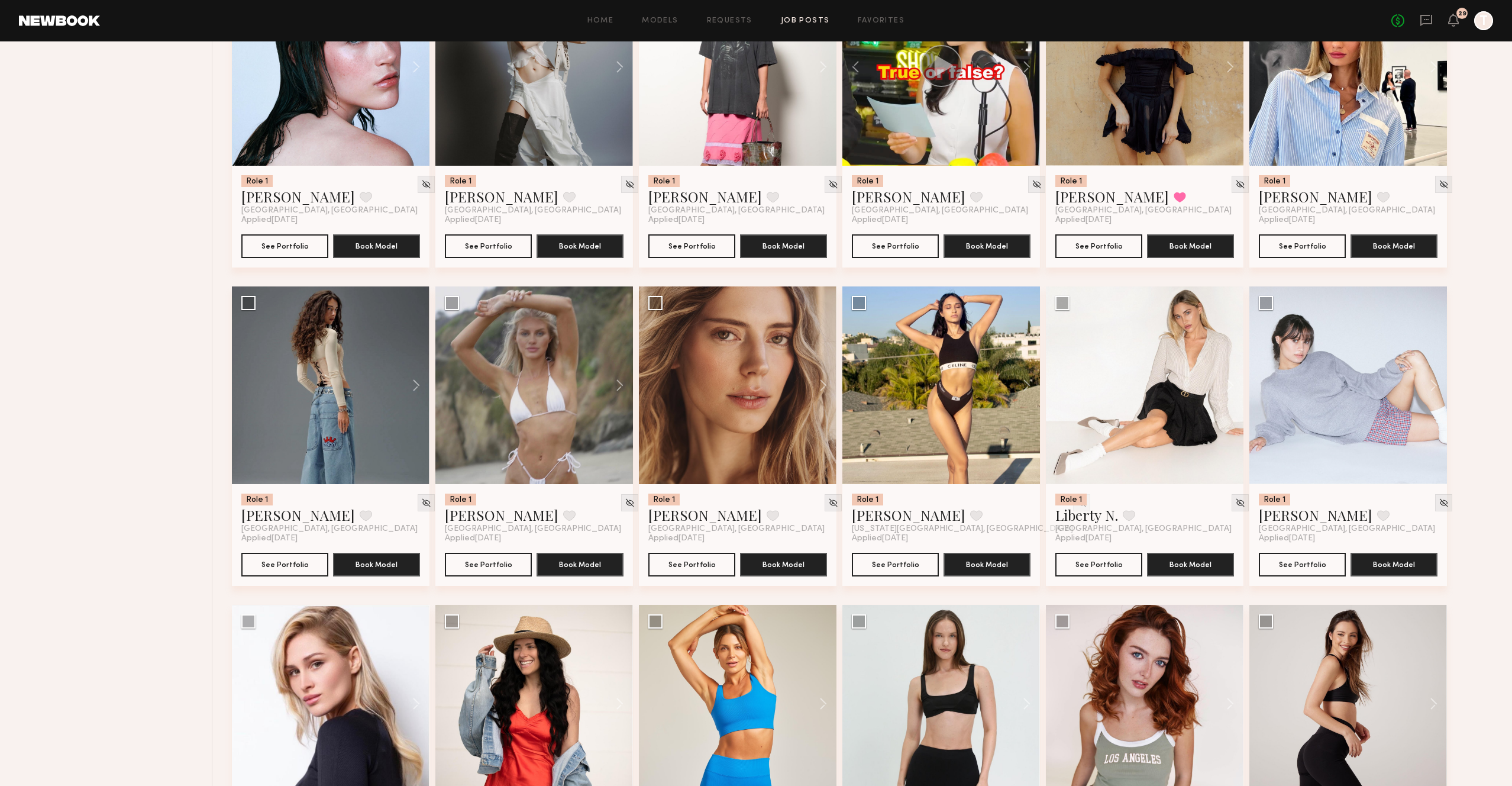
scroll to position [1746, 0]
